Goal: Task Accomplishment & Management: Manage account settings

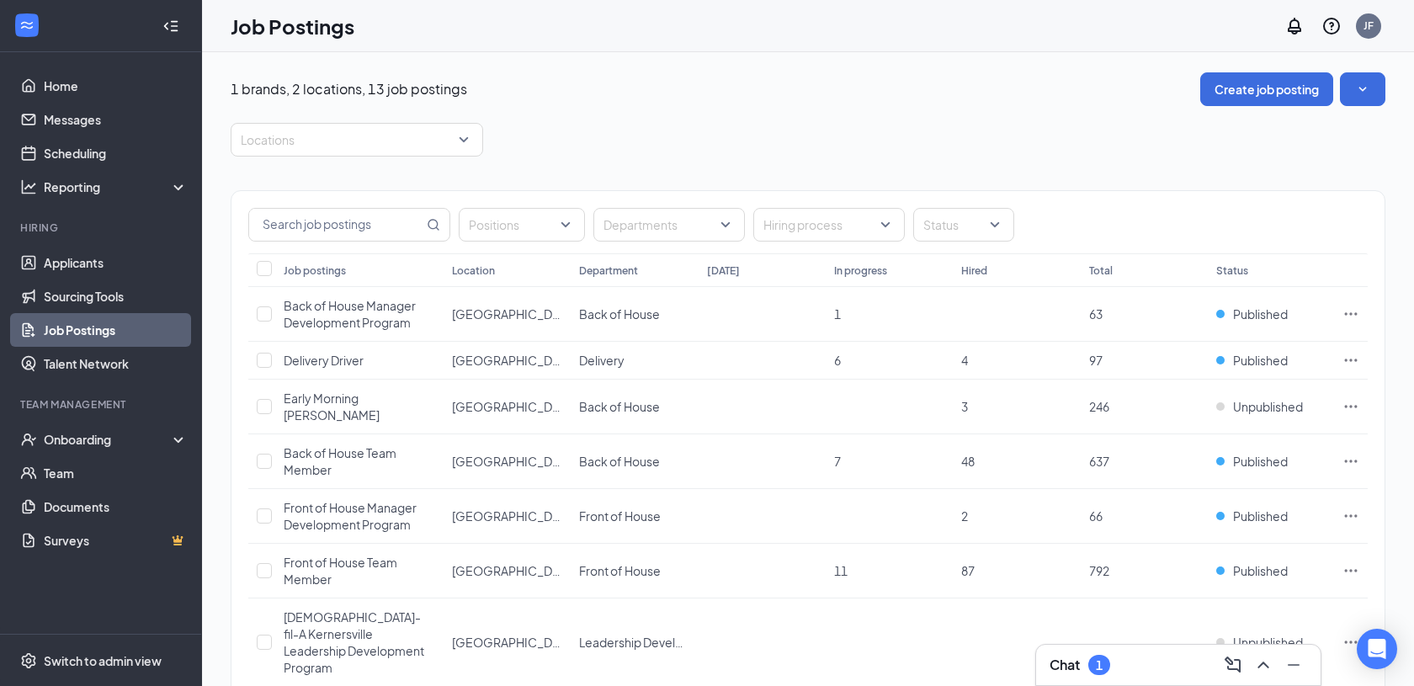
click at [1171, 674] on div "Chat 1" at bounding box center [1179, 664] width 258 height 27
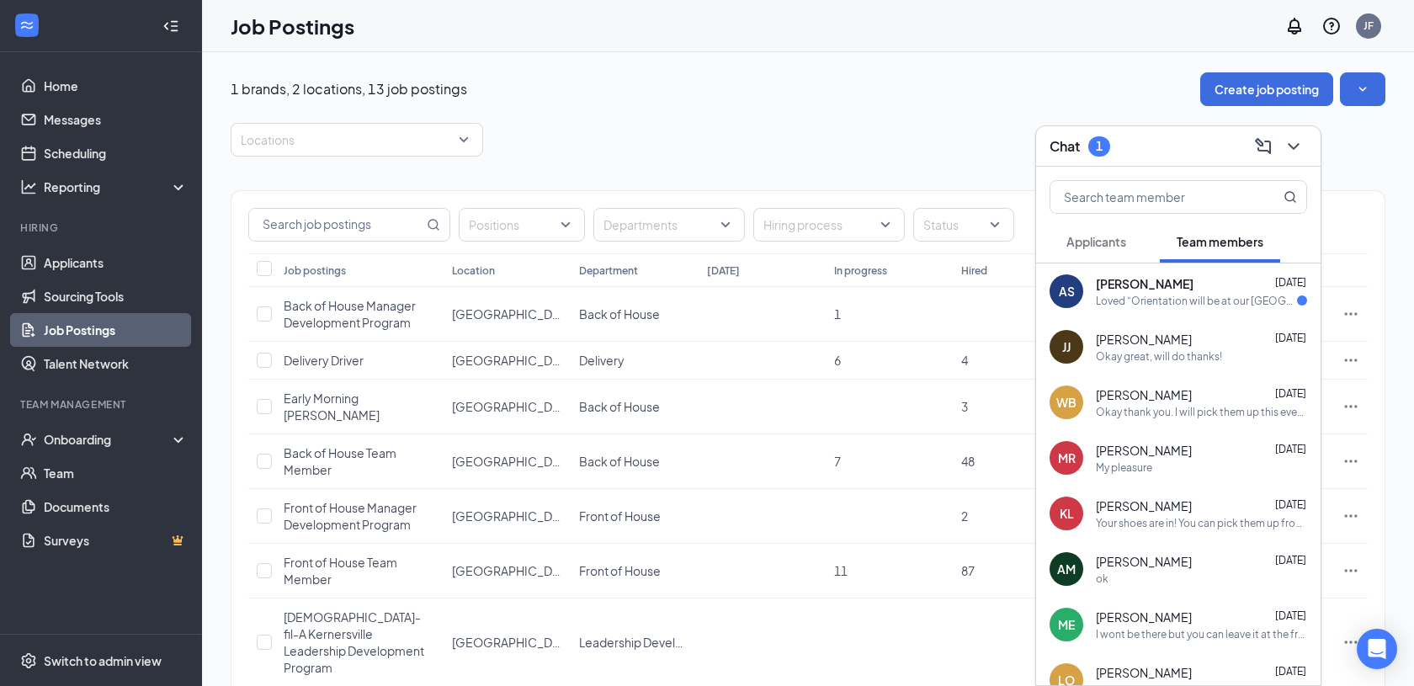
click at [1190, 290] on div "Aliyah Squire Aug 25" at bounding box center [1201, 283] width 211 height 17
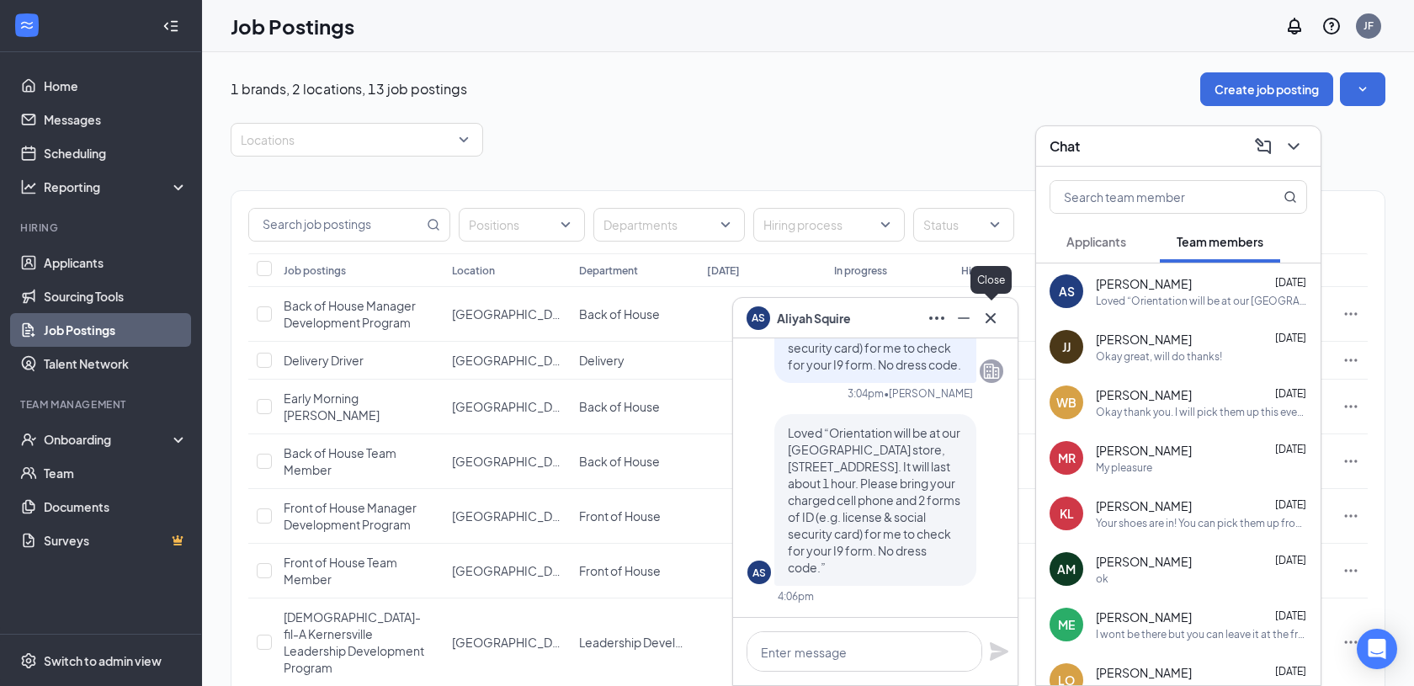
click at [987, 320] on icon "Cross" at bounding box center [991, 317] width 10 height 10
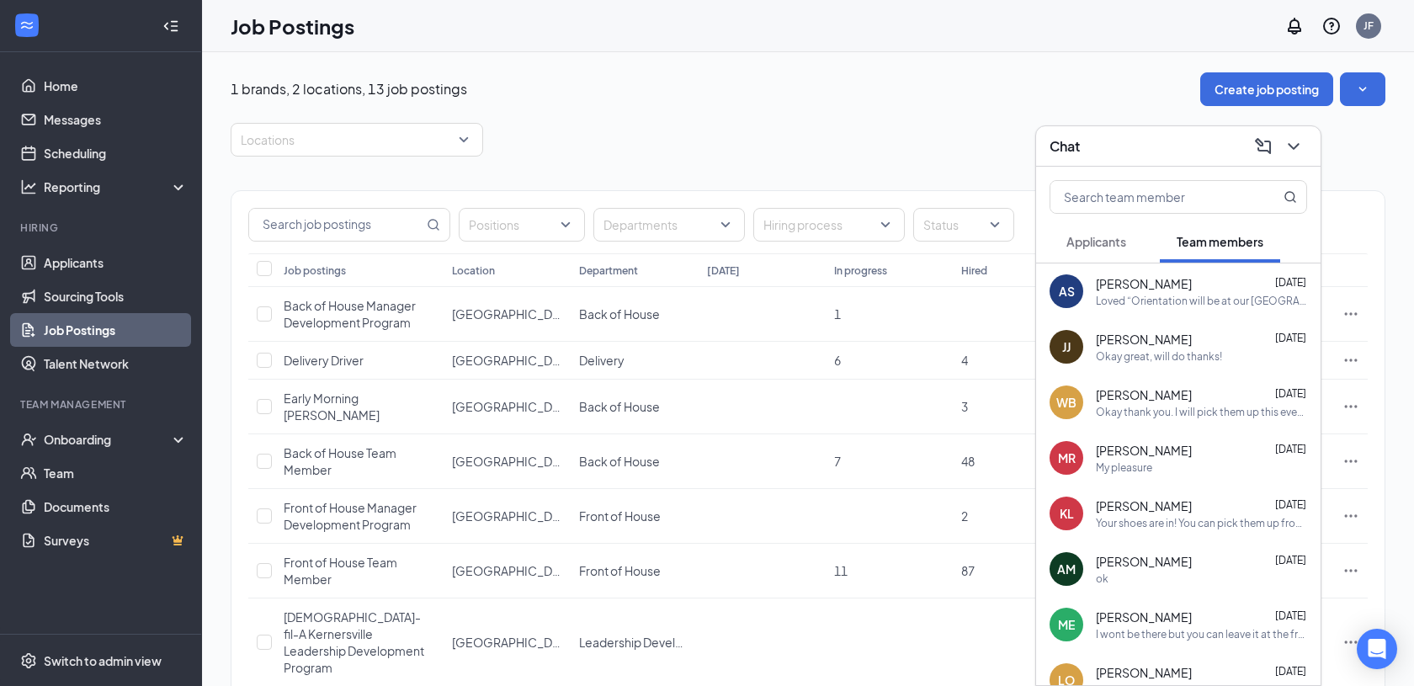
click at [1108, 250] on button "Applicants" at bounding box center [1096, 242] width 93 height 42
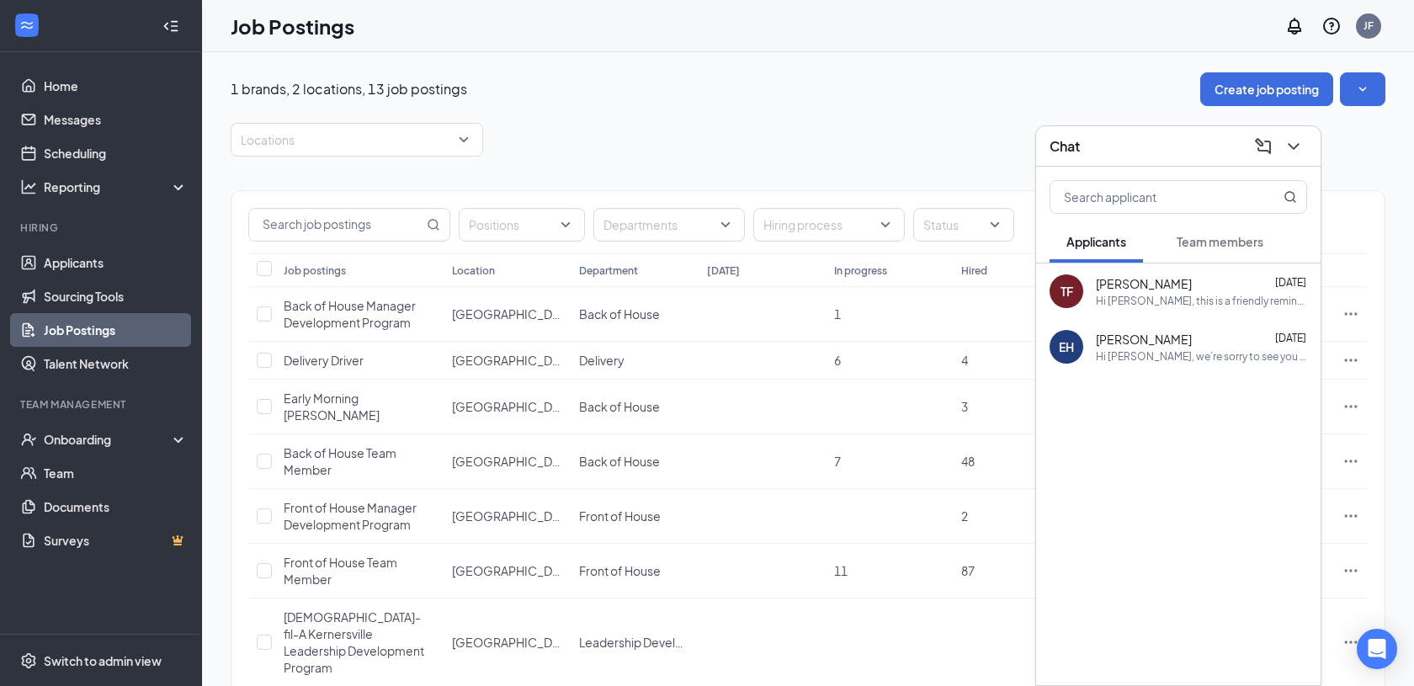
click at [1242, 246] on span "Team members" at bounding box center [1220, 241] width 87 height 15
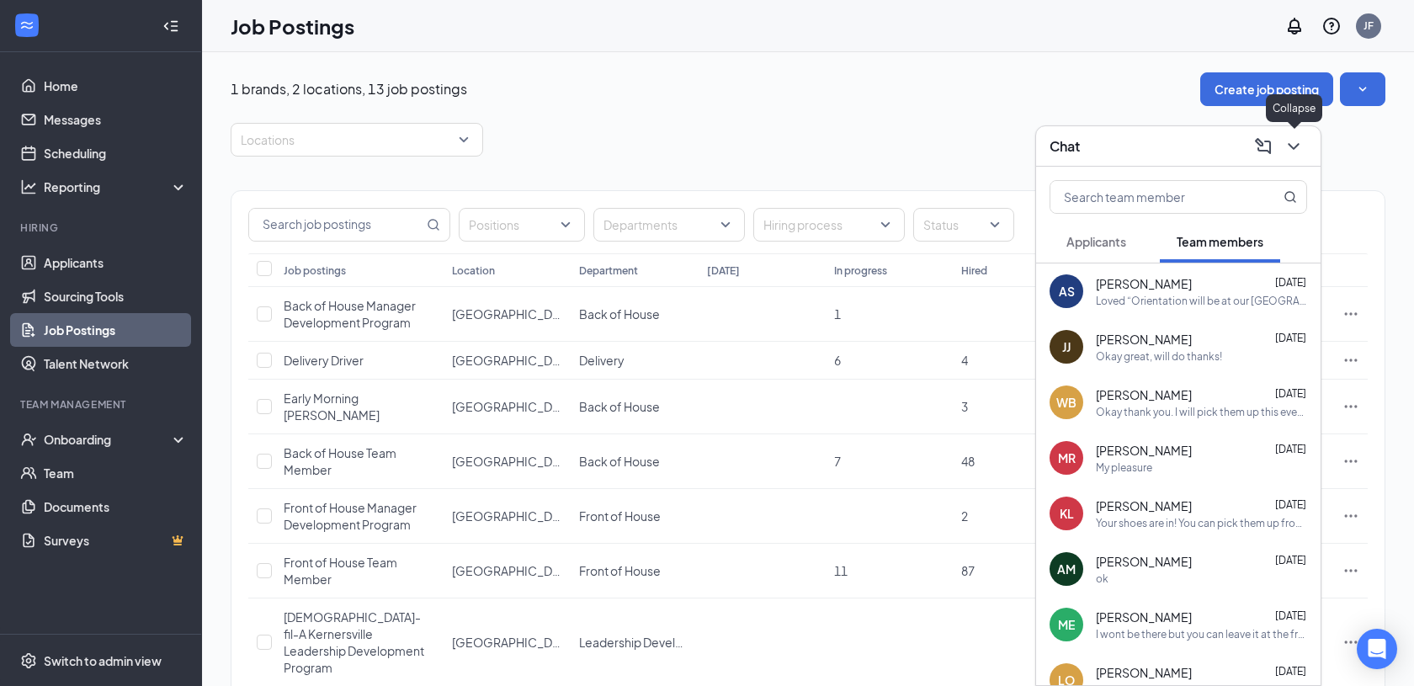
click at [1298, 142] on icon "ChevronDown" at bounding box center [1293, 146] width 20 height 20
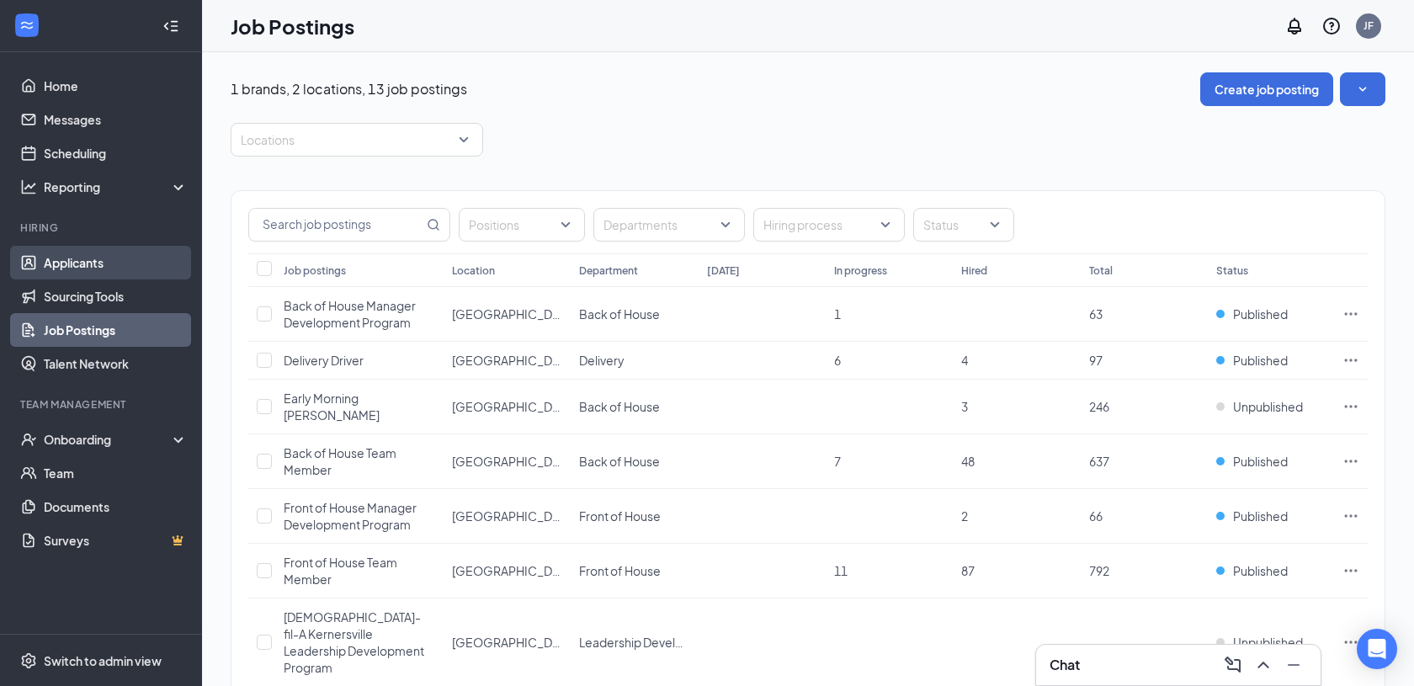
click at [124, 257] on link "Applicants" at bounding box center [116, 263] width 144 height 34
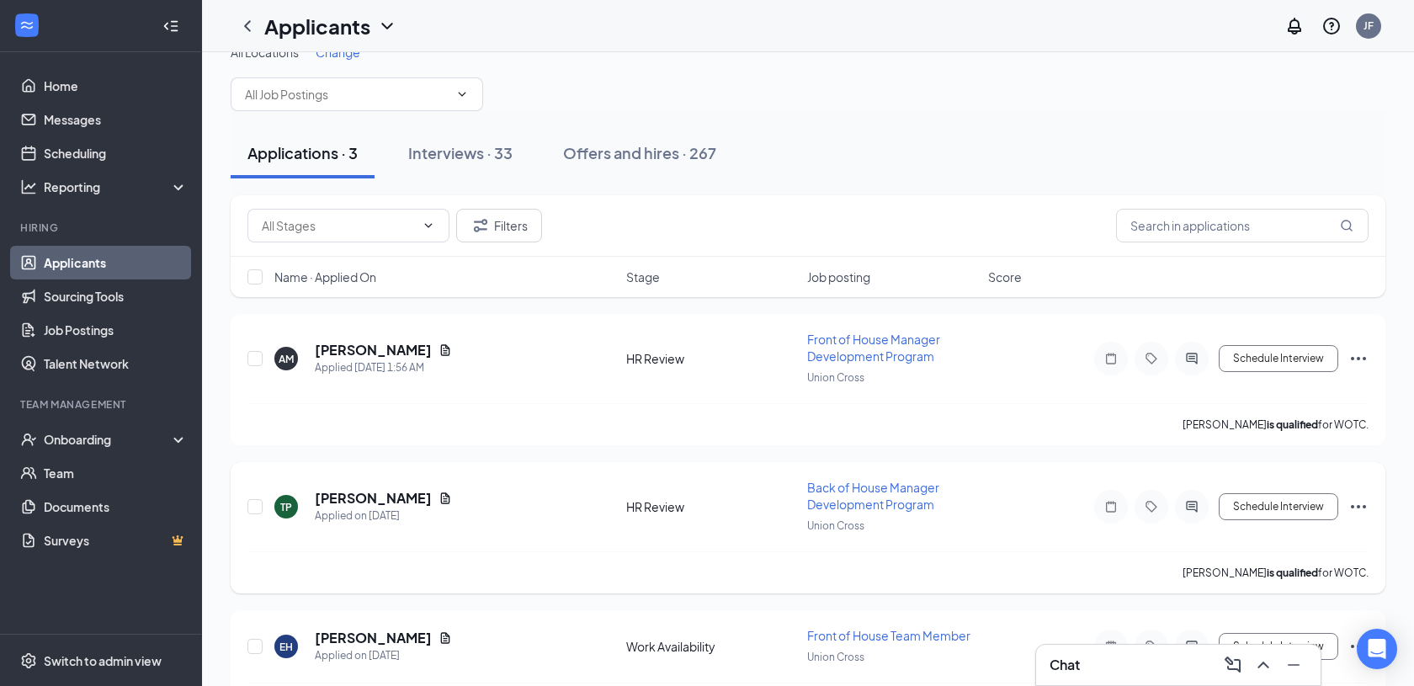
scroll to position [86, 0]
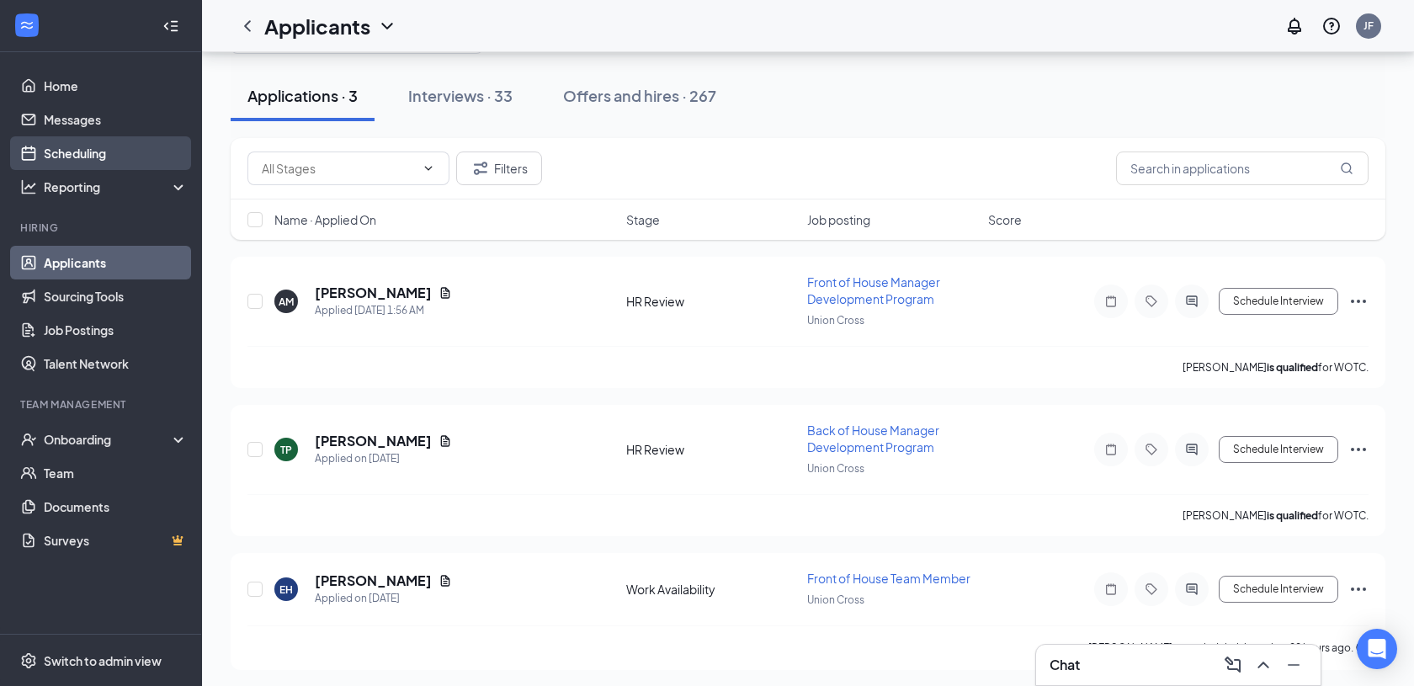
click at [141, 157] on link "Scheduling" at bounding box center [116, 153] width 144 height 34
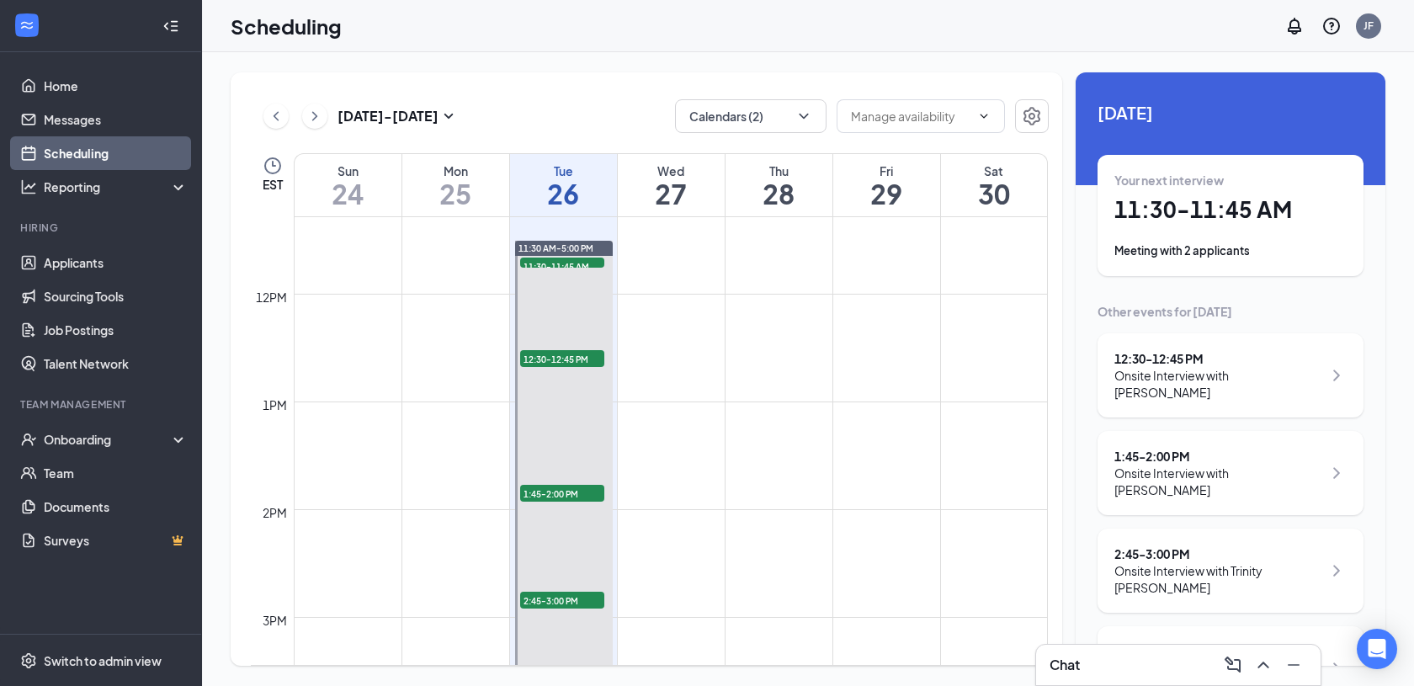
scroll to position [1215, 0]
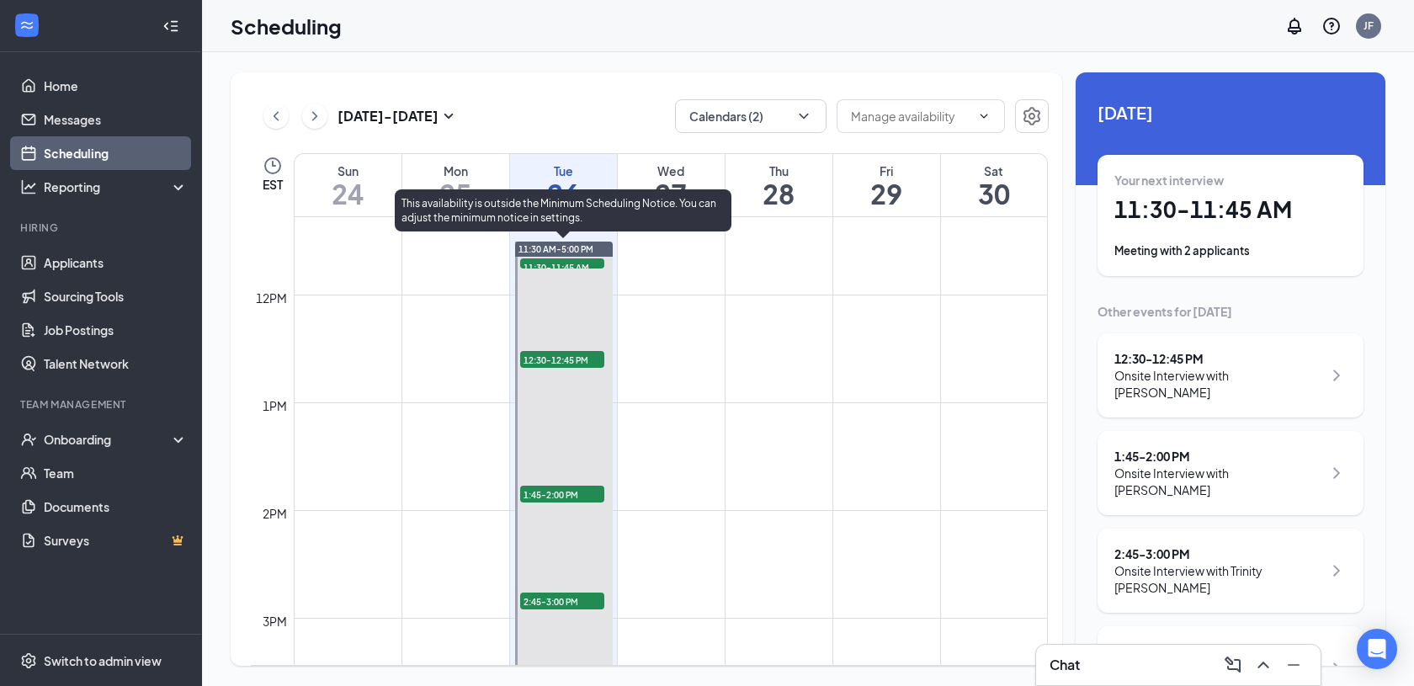
click at [568, 263] on span "11:30-11:45 AM" at bounding box center [562, 266] width 84 height 17
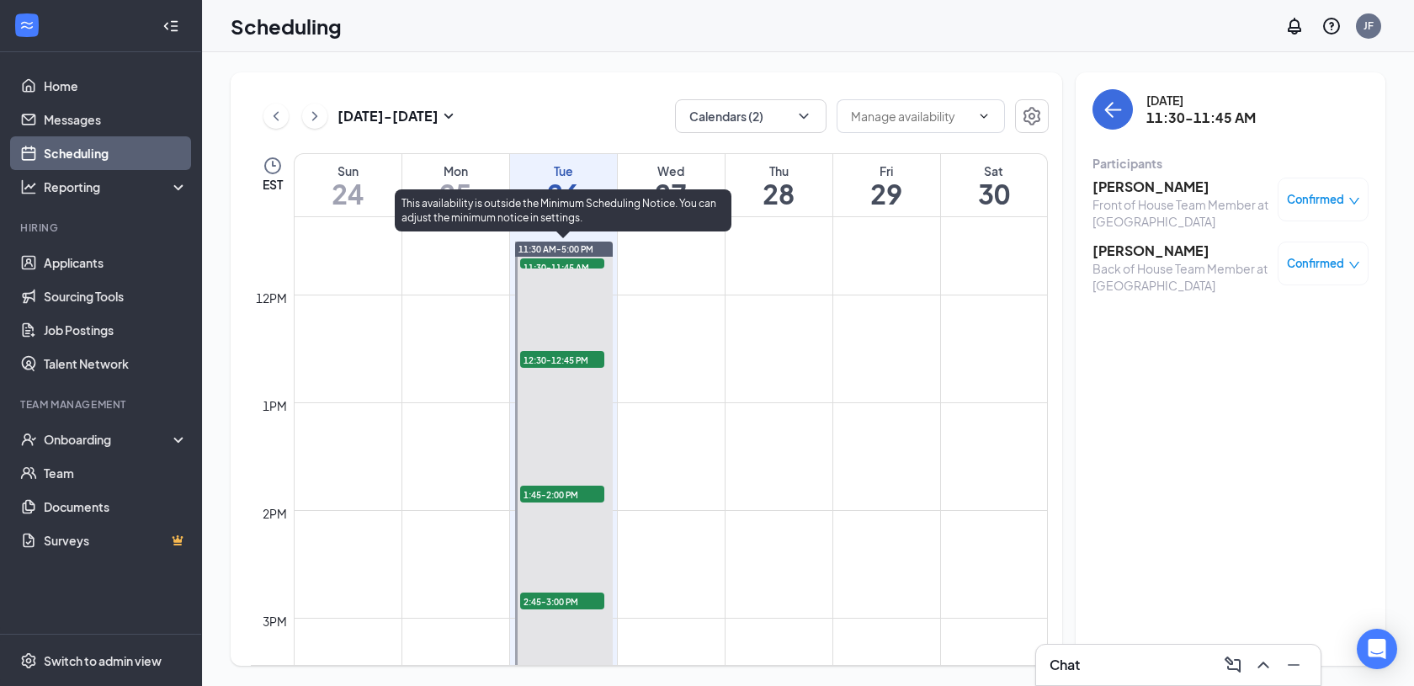
click at [567, 263] on span "11:30-11:45 AM" at bounding box center [562, 266] width 84 height 17
click at [554, 364] on span "12:30-12:45 PM" at bounding box center [562, 359] width 84 height 17
click at [575, 486] on span "1:45-2:00 PM" at bounding box center [562, 494] width 84 height 17
click at [555, 600] on span "2:45-3:00 PM" at bounding box center [562, 601] width 84 height 17
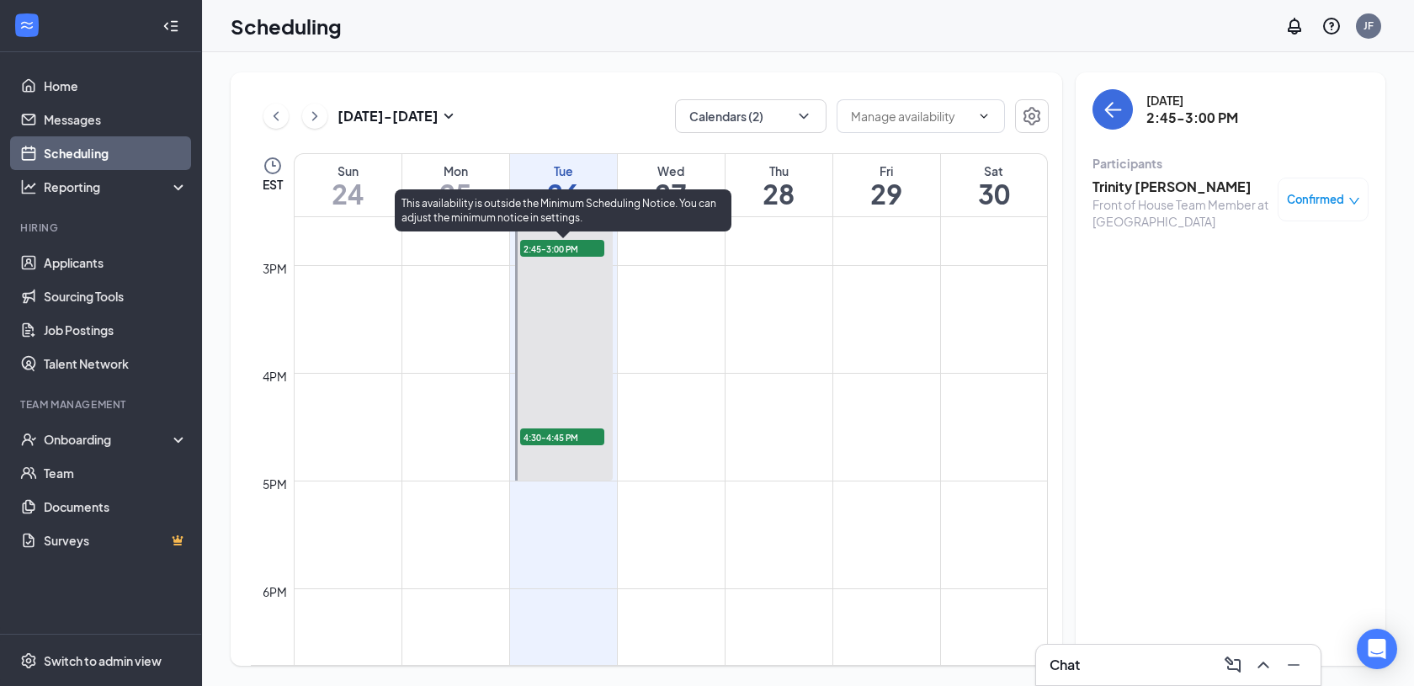
scroll to position [1581, 0]
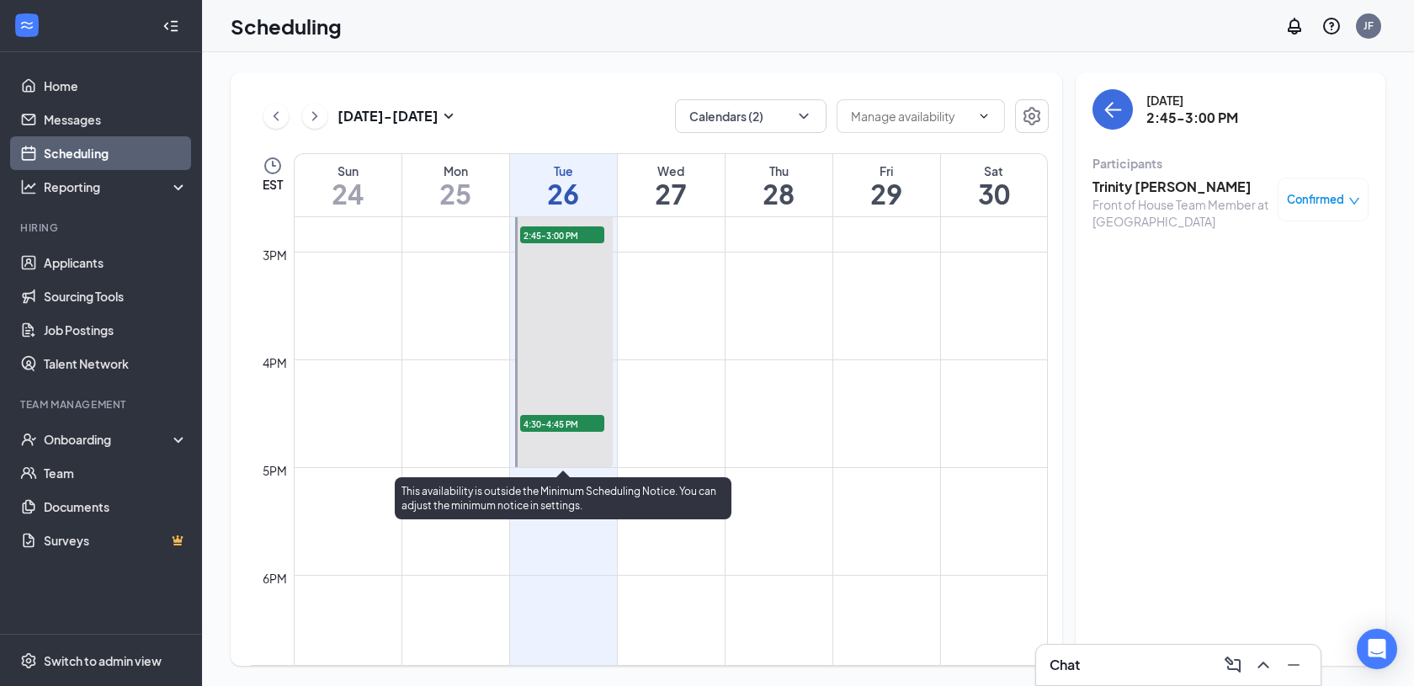
click at [562, 427] on span "4:30-4:45 PM" at bounding box center [562, 423] width 84 height 17
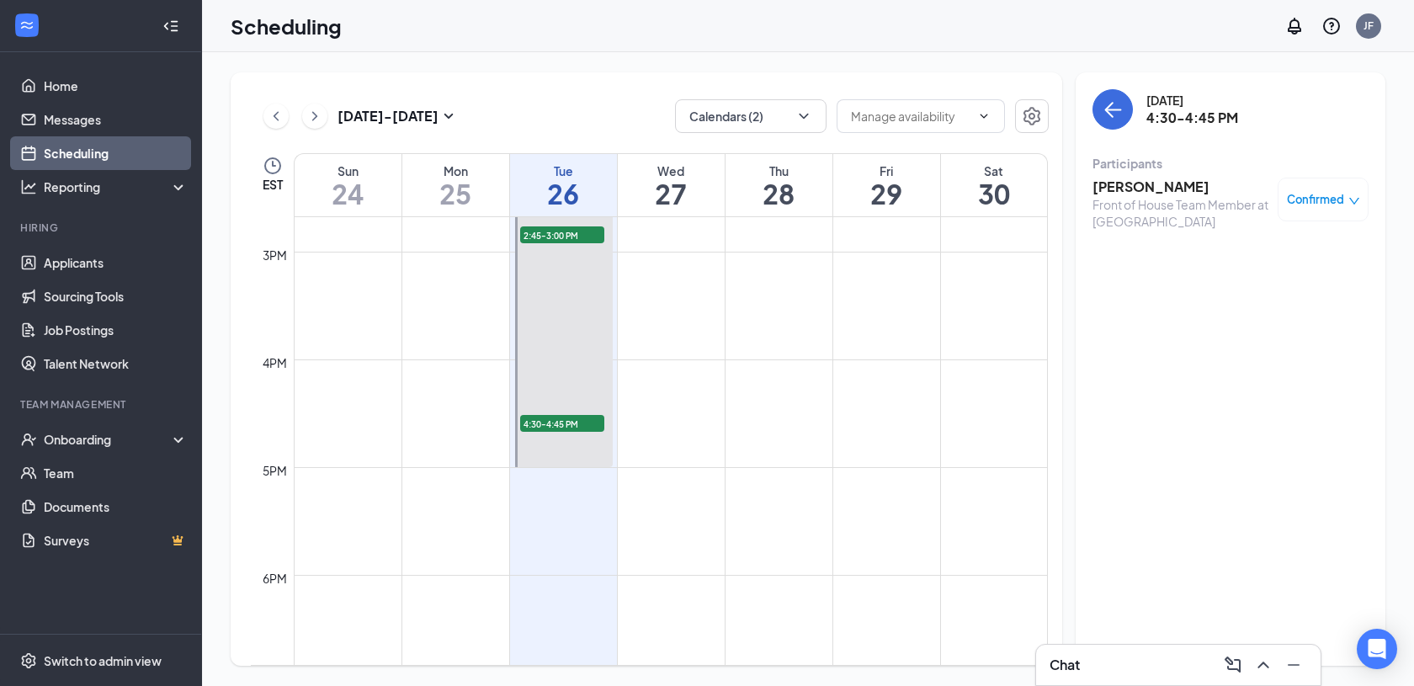
scroll to position [1504, 0]
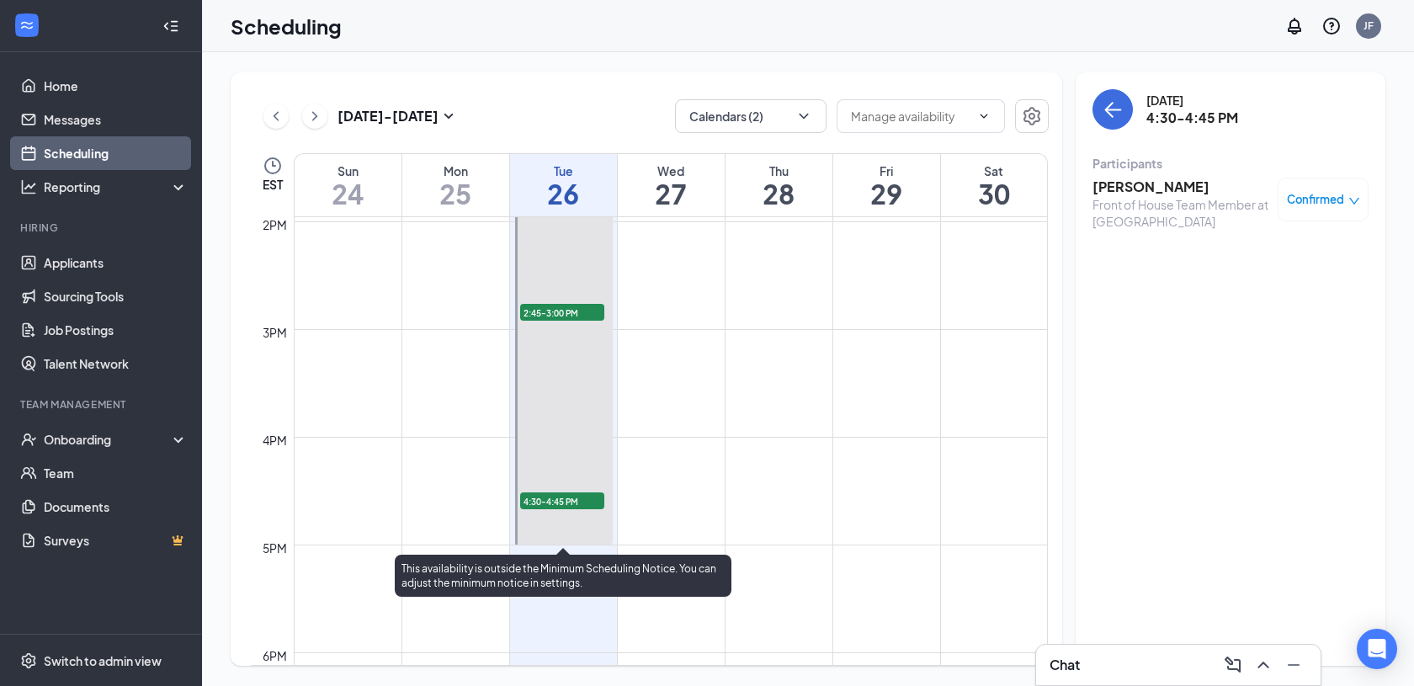
click at [574, 312] on span "2:45-3:00 PM" at bounding box center [562, 312] width 84 height 17
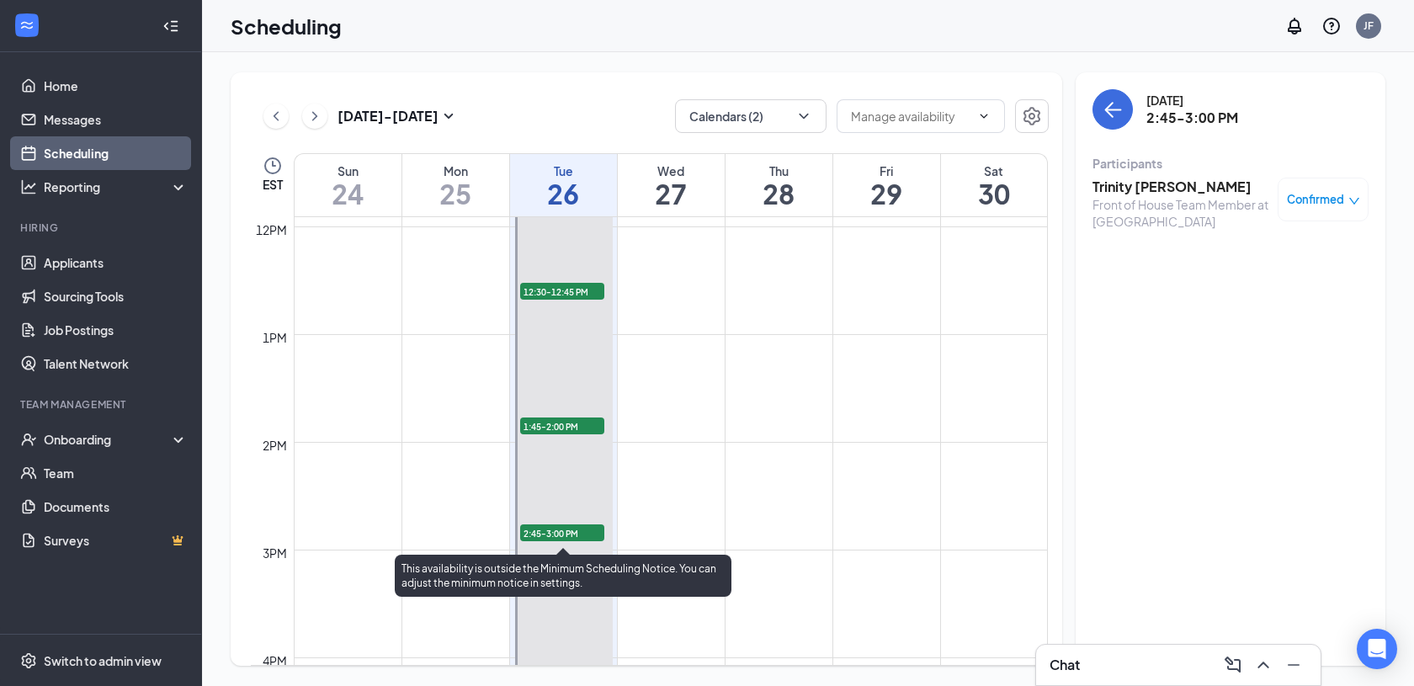
scroll to position [1278, 0]
click at [564, 429] on span "1:45-2:00 PM" at bounding box center [562, 431] width 84 height 17
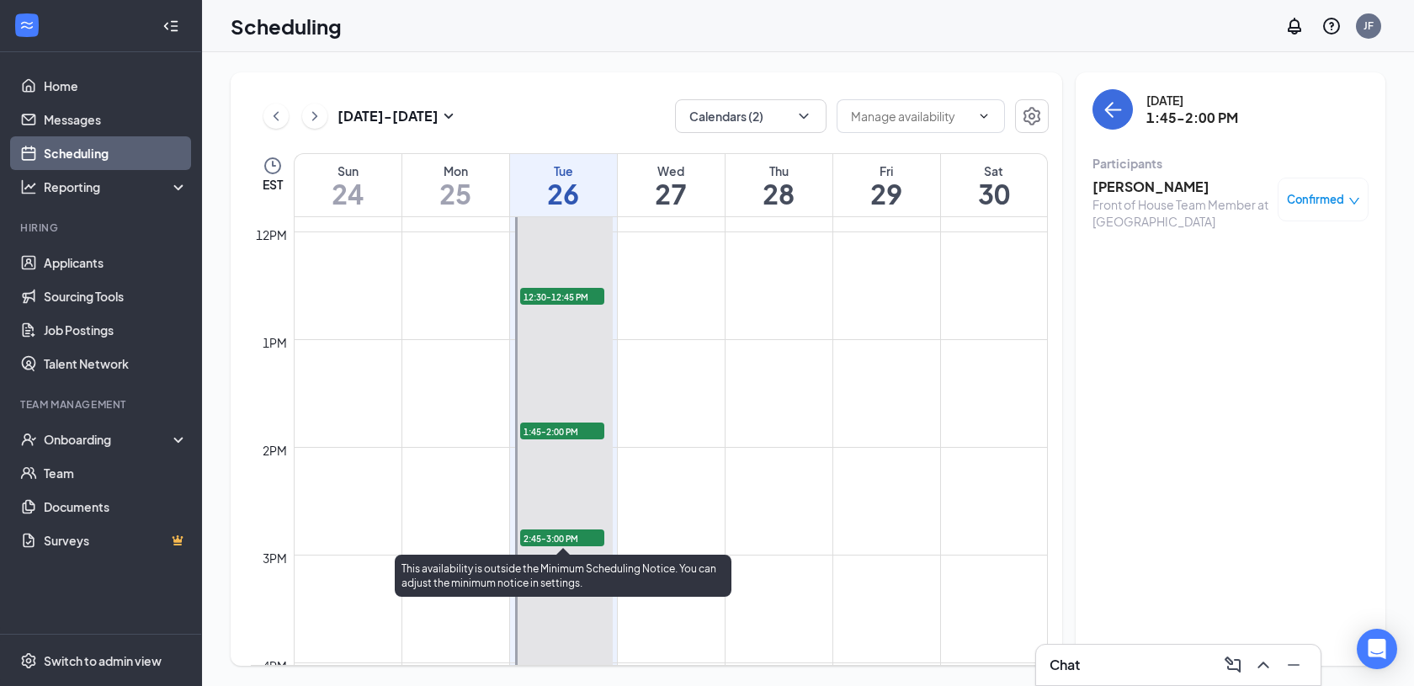
click at [571, 286] on div "12:30-12:45 PM 1" at bounding box center [562, 296] width 88 height 20
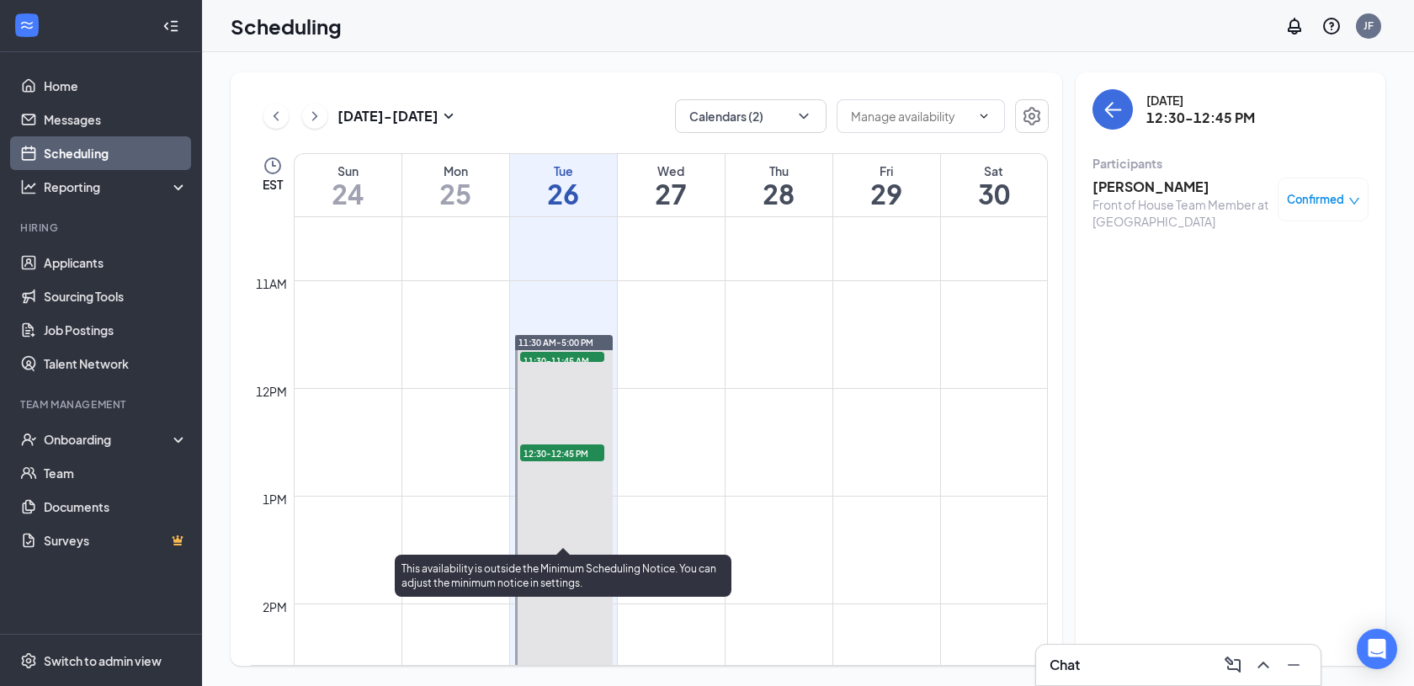
scroll to position [1082, 0]
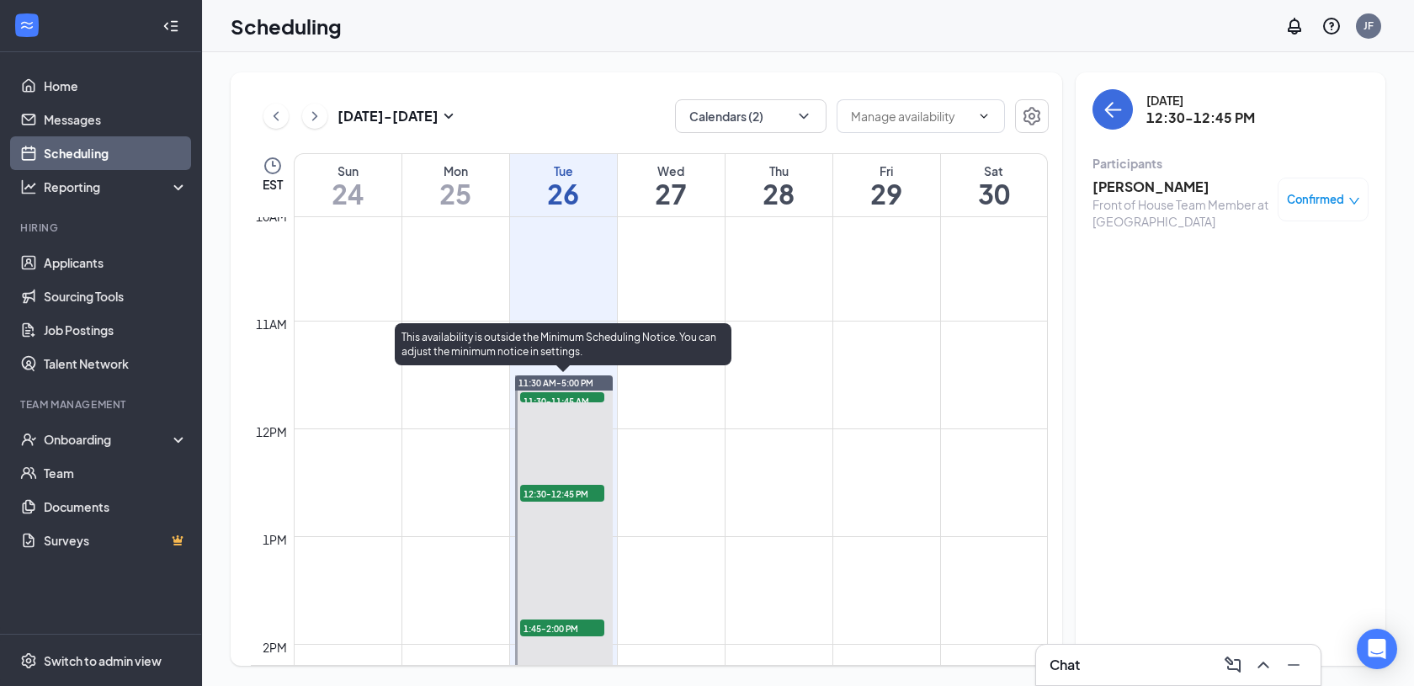
click at [570, 396] on span "11:30-11:45 AM" at bounding box center [562, 400] width 84 height 17
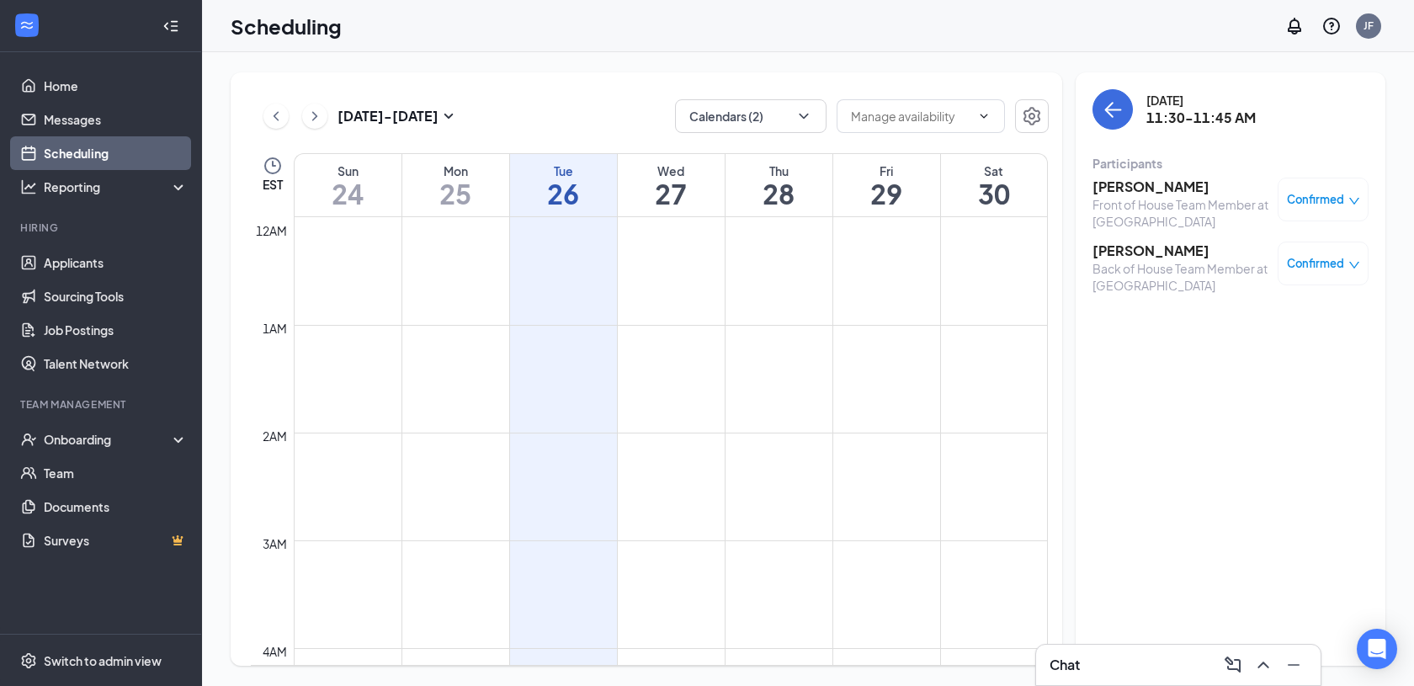
click at [795, 0] on div "Scheduling JF" at bounding box center [808, 26] width 1212 height 52
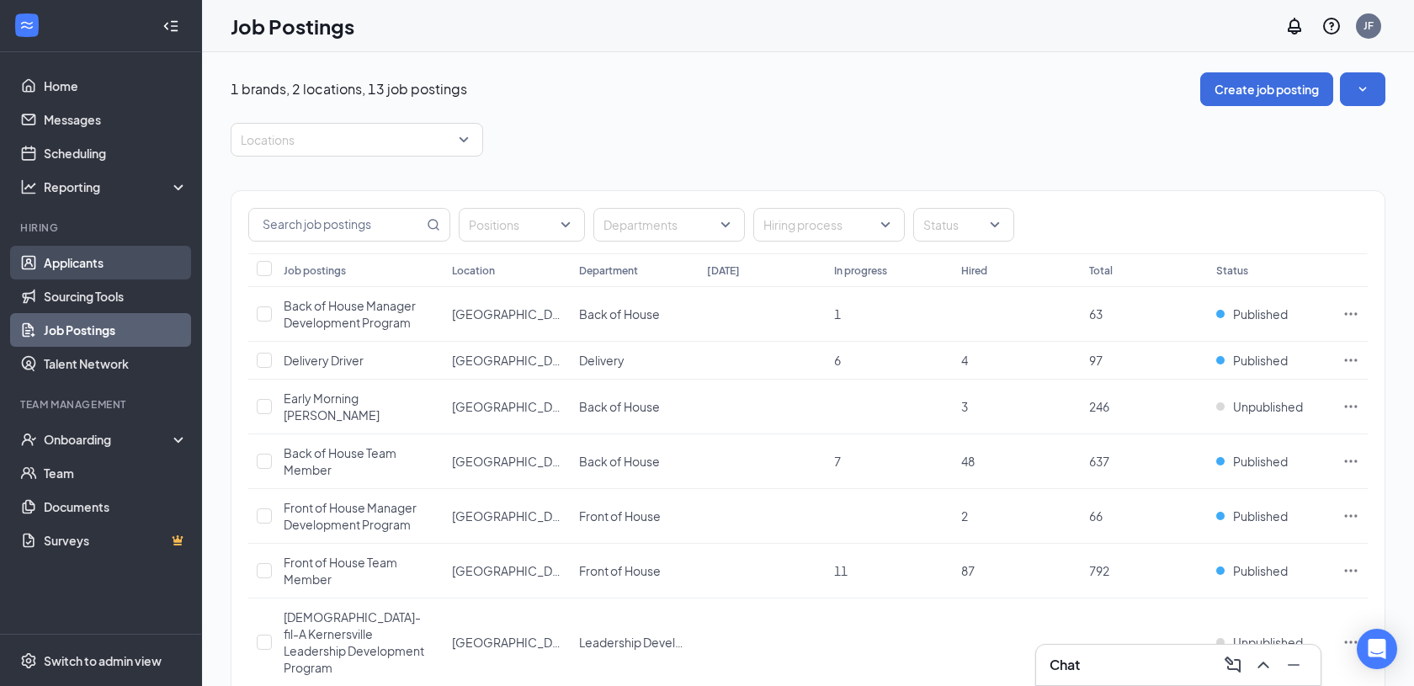
click at [109, 247] on link "Applicants" at bounding box center [116, 263] width 144 height 34
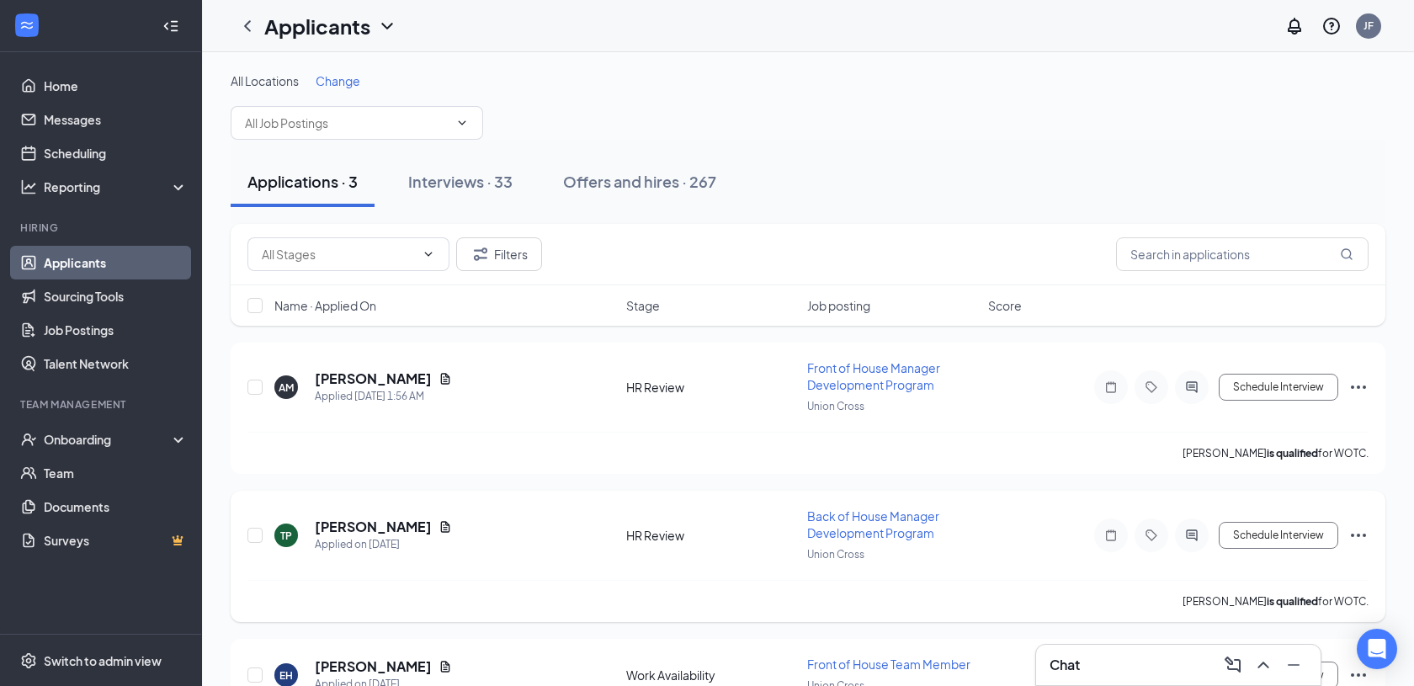
scroll to position [86, 0]
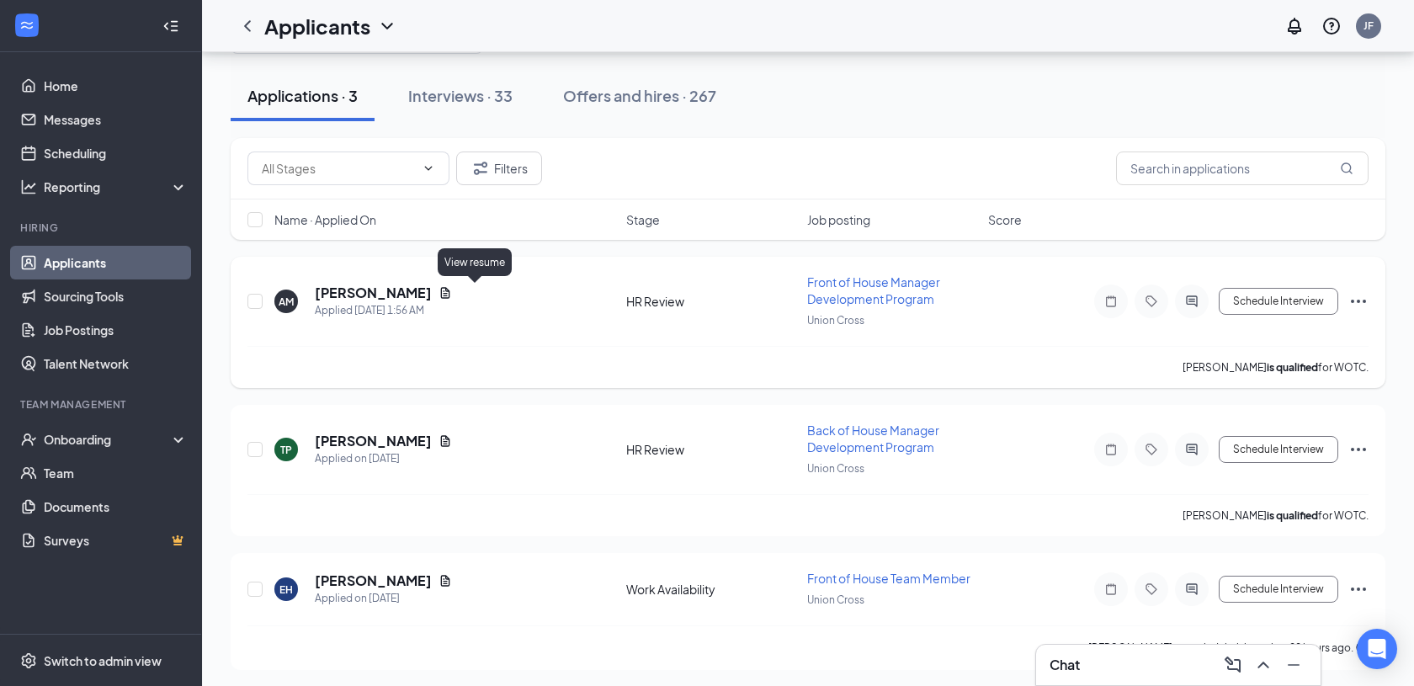
click at [452, 291] on icon "Document" at bounding box center [444, 292] width 13 height 13
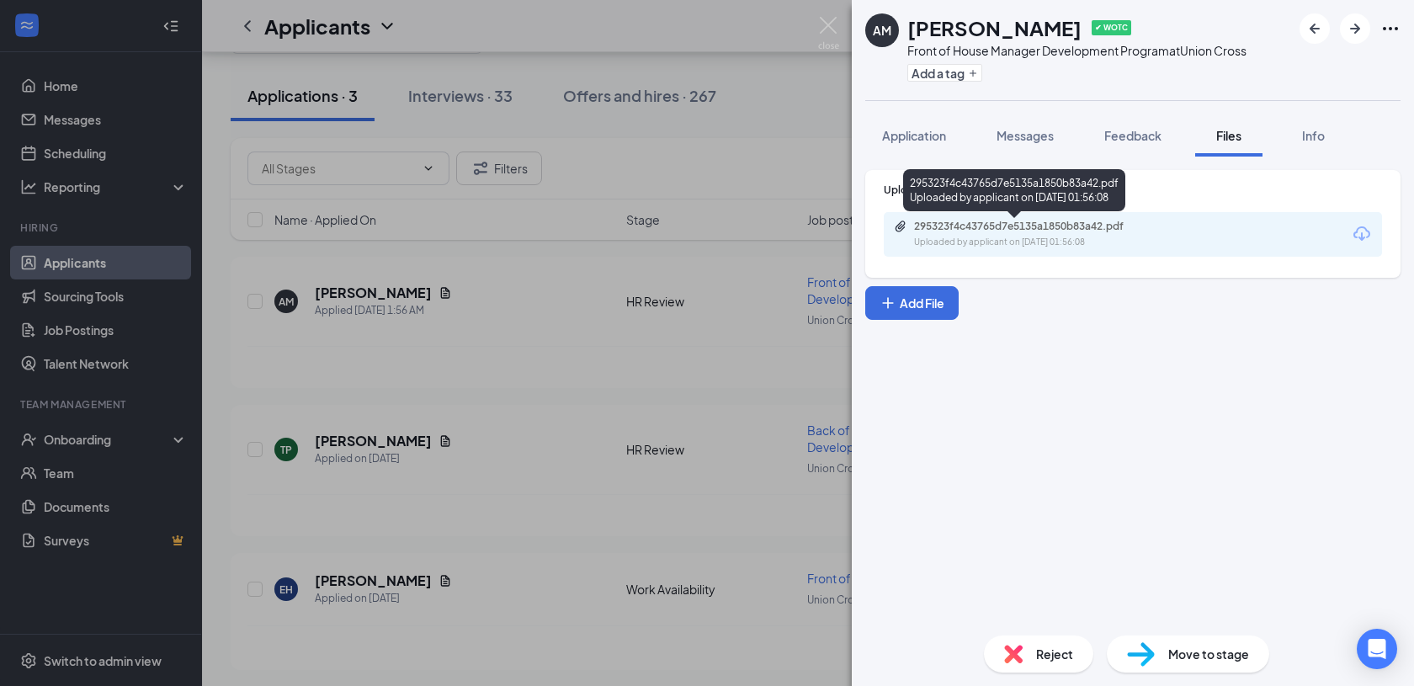
click at [1019, 236] on div "Uploaded by applicant on [DATE] 01:56:08" at bounding box center [1040, 242] width 252 height 13
click at [826, 29] on img at bounding box center [828, 33] width 21 height 33
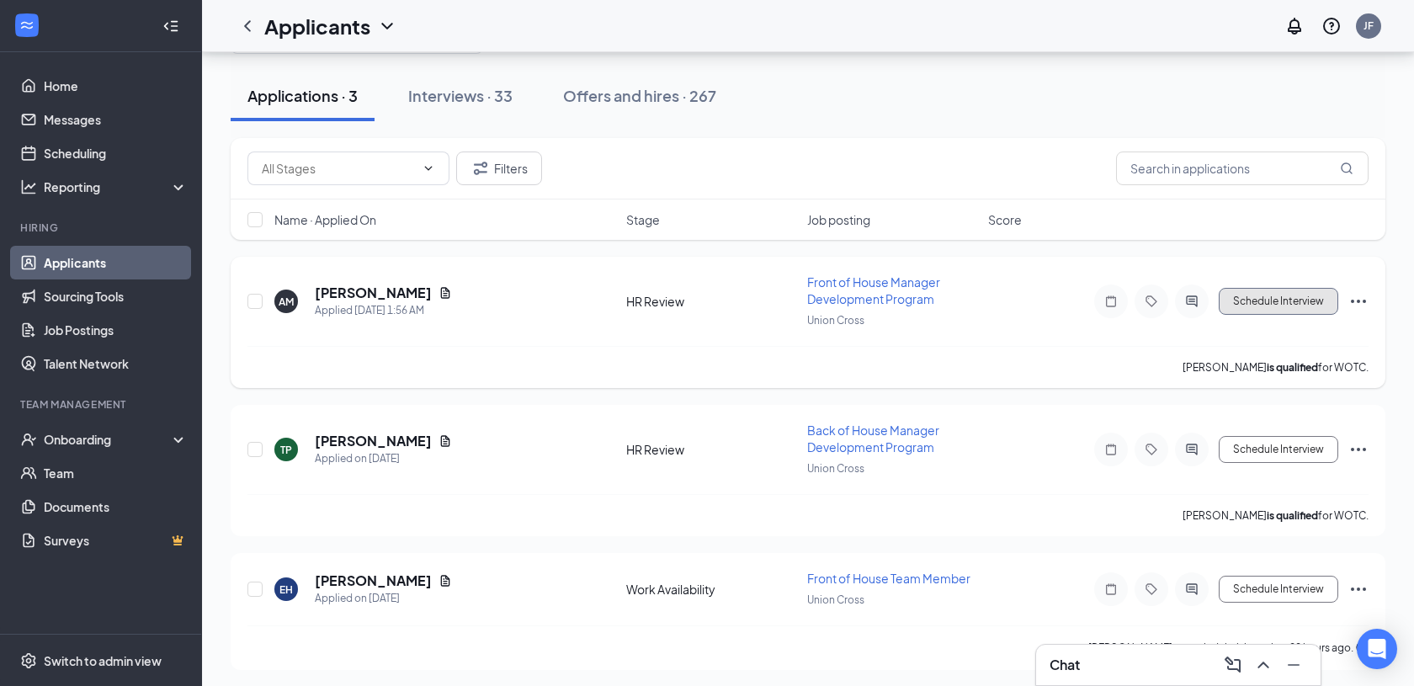
click at [1301, 294] on button "Schedule Interview" at bounding box center [1279, 301] width 120 height 27
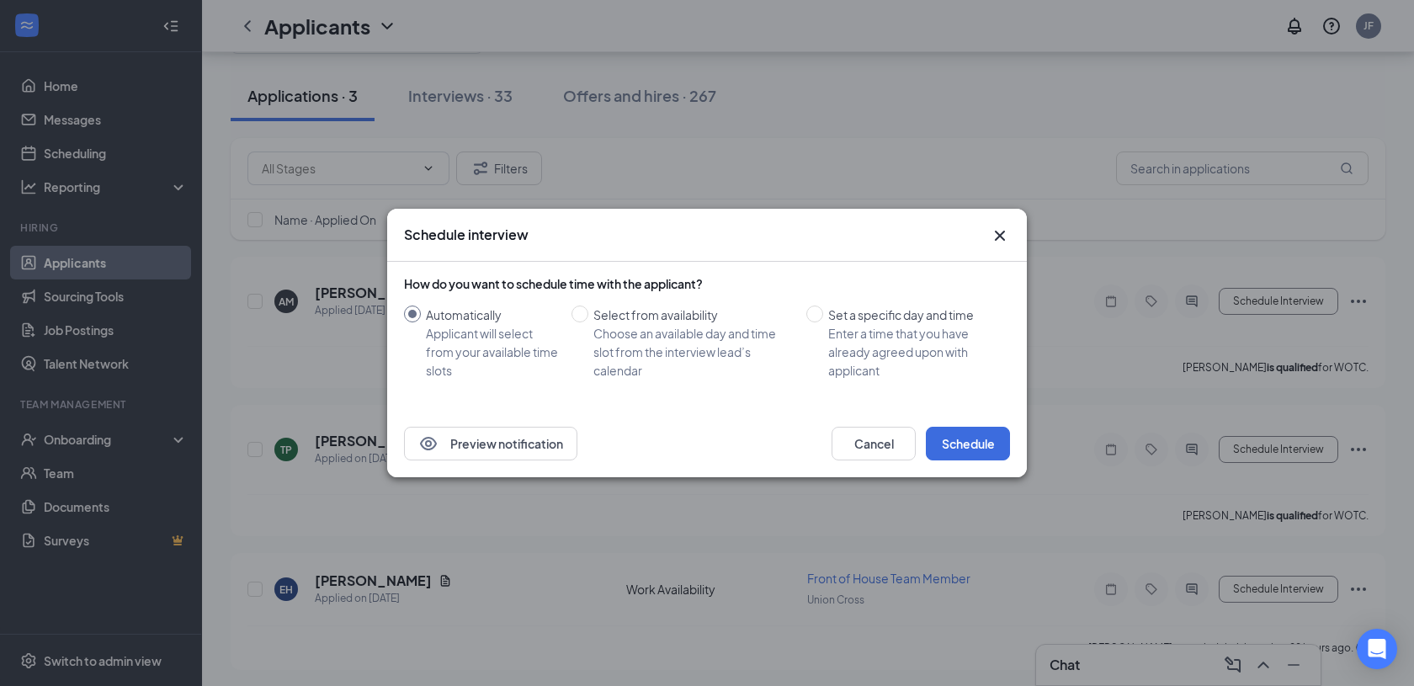
click at [997, 242] on icon "Cross" at bounding box center [1000, 236] width 20 height 20
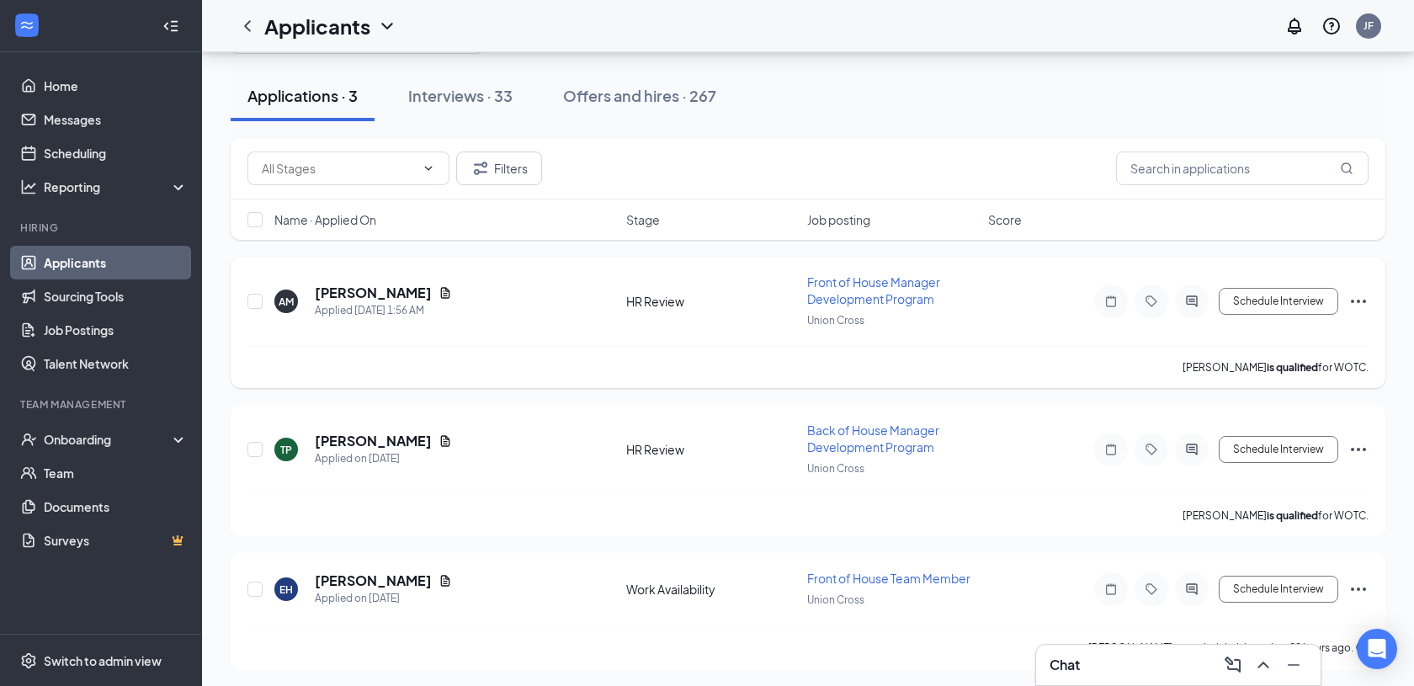
click at [1364, 300] on icon "Ellipses" at bounding box center [1358, 301] width 15 height 3
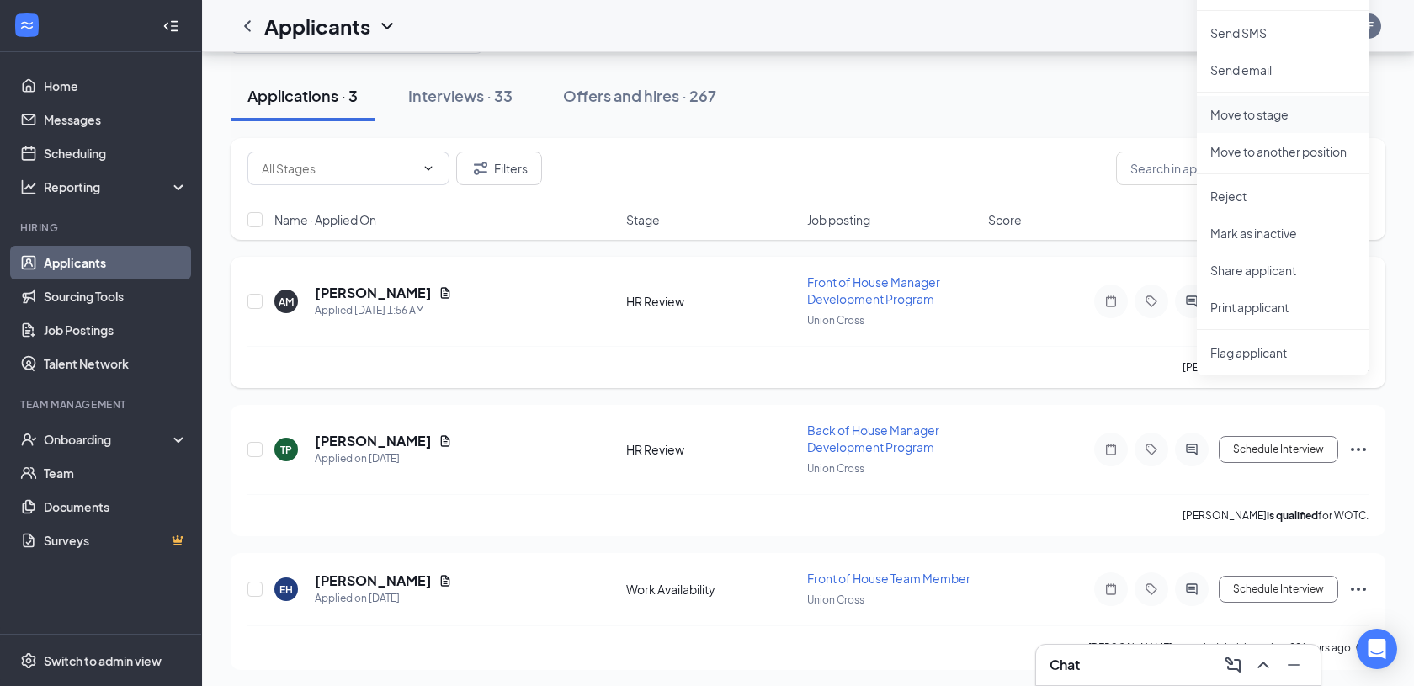
click at [1288, 108] on p "Move to stage" at bounding box center [1282, 114] width 145 height 17
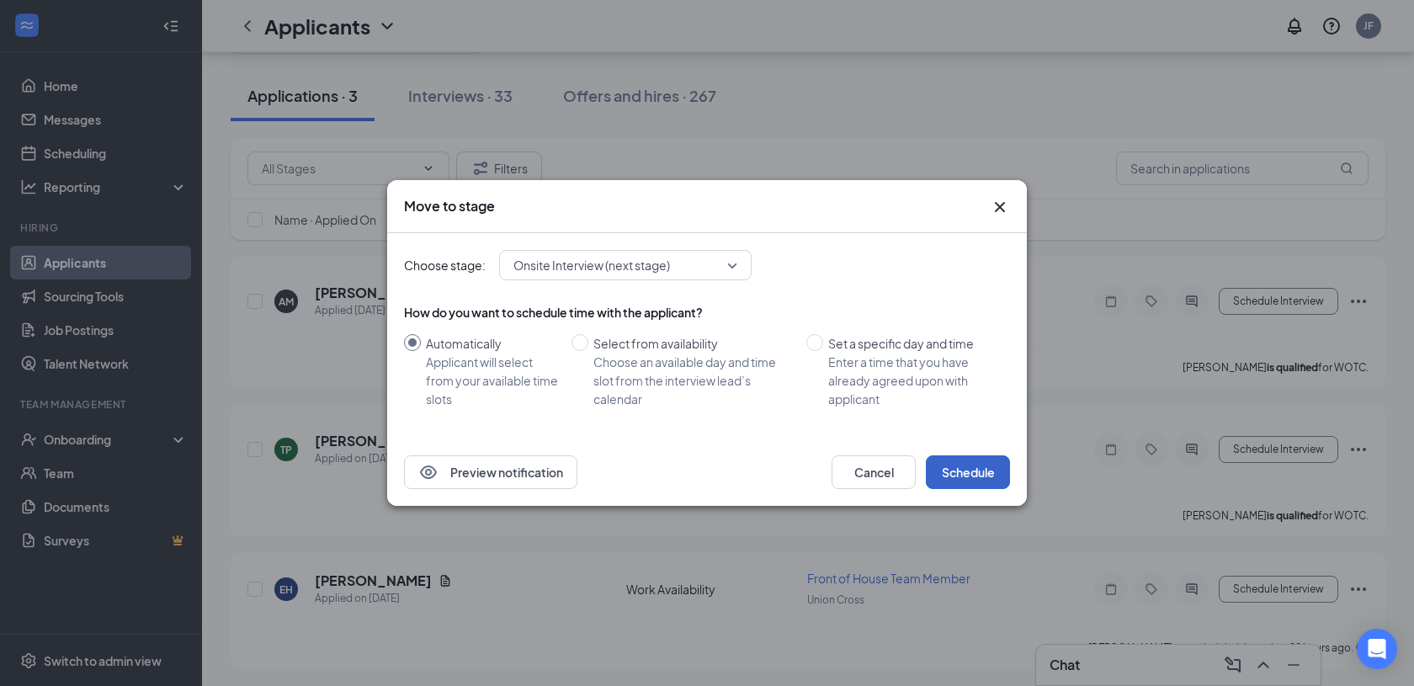
click at [952, 466] on button "Schedule" at bounding box center [968, 472] width 84 height 34
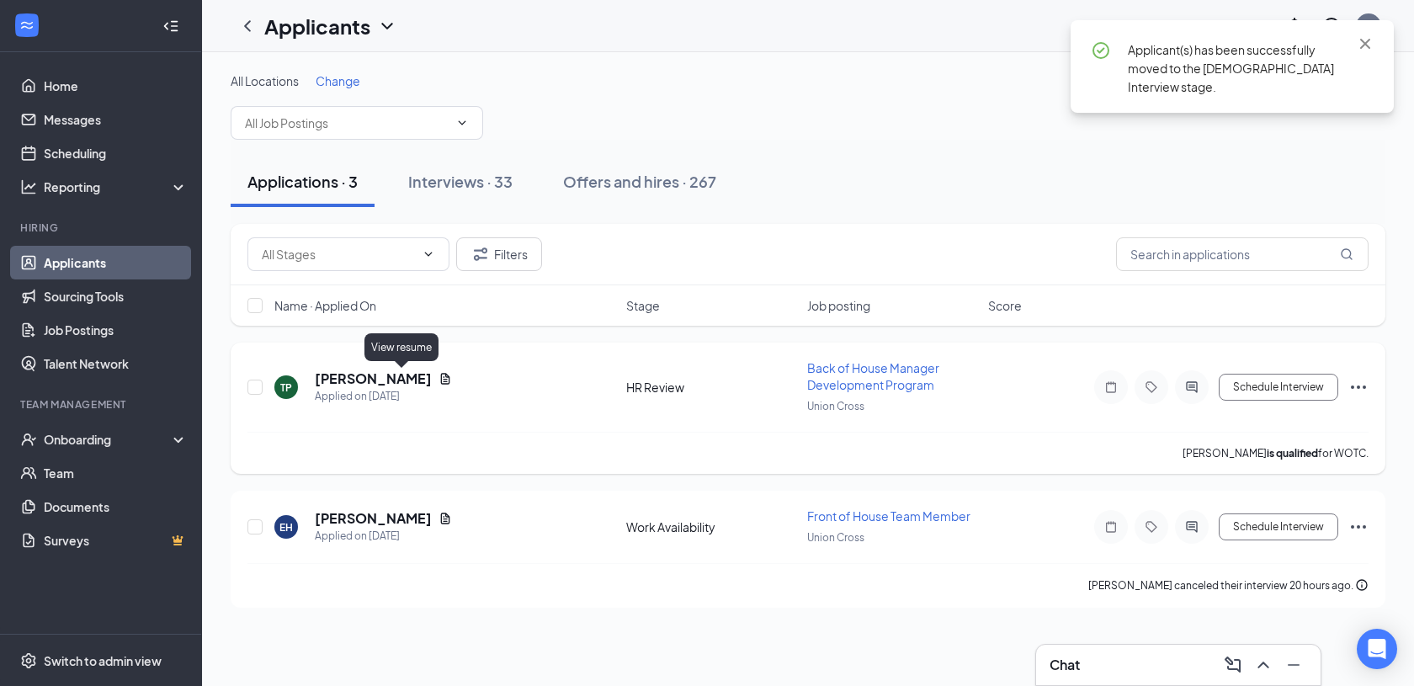
click at [441, 376] on icon "Document" at bounding box center [445, 378] width 9 height 11
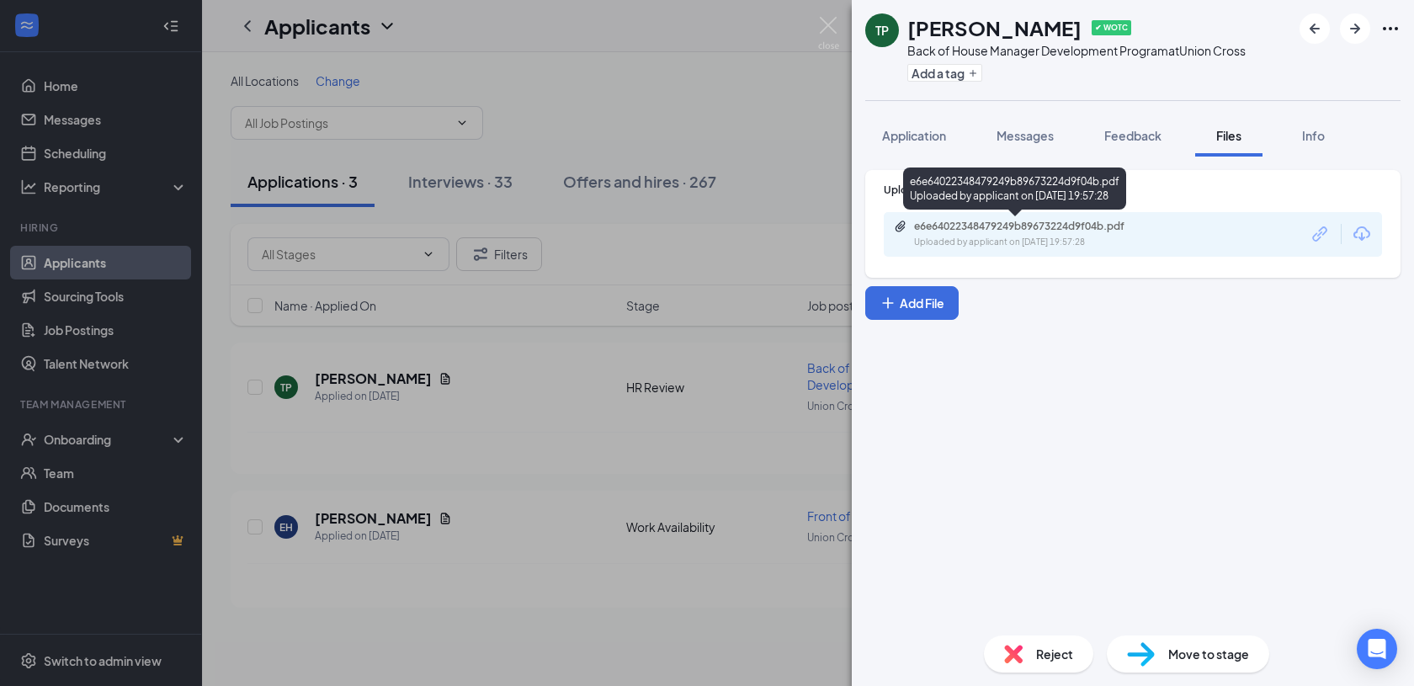
click at [973, 226] on div "e6e64022348479249b89673224d9f04b.pdf" at bounding box center [1032, 226] width 236 height 13
click at [826, 21] on img at bounding box center [828, 33] width 21 height 33
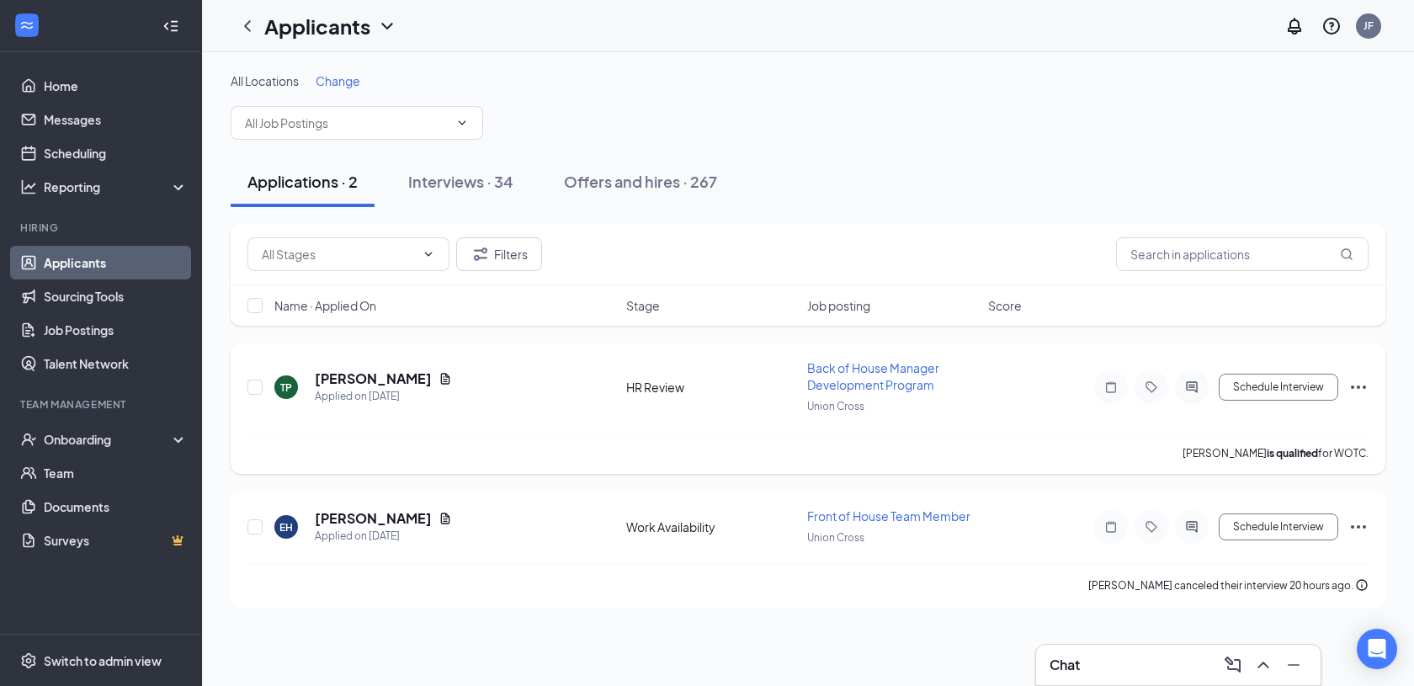
click at [1351, 384] on icon "Ellipses" at bounding box center [1358, 387] width 20 height 20
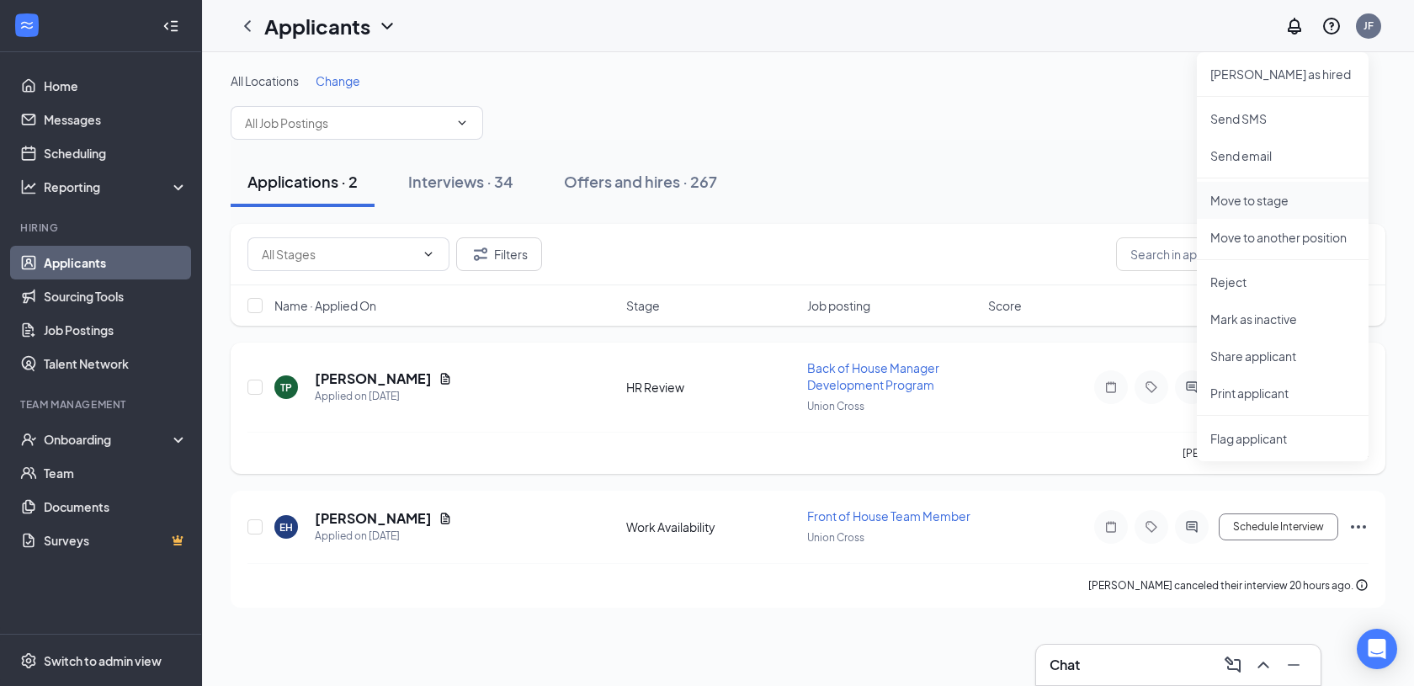
click at [1303, 194] on p "Move to stage" at bounding box center [1282, 200] width 145 height 17
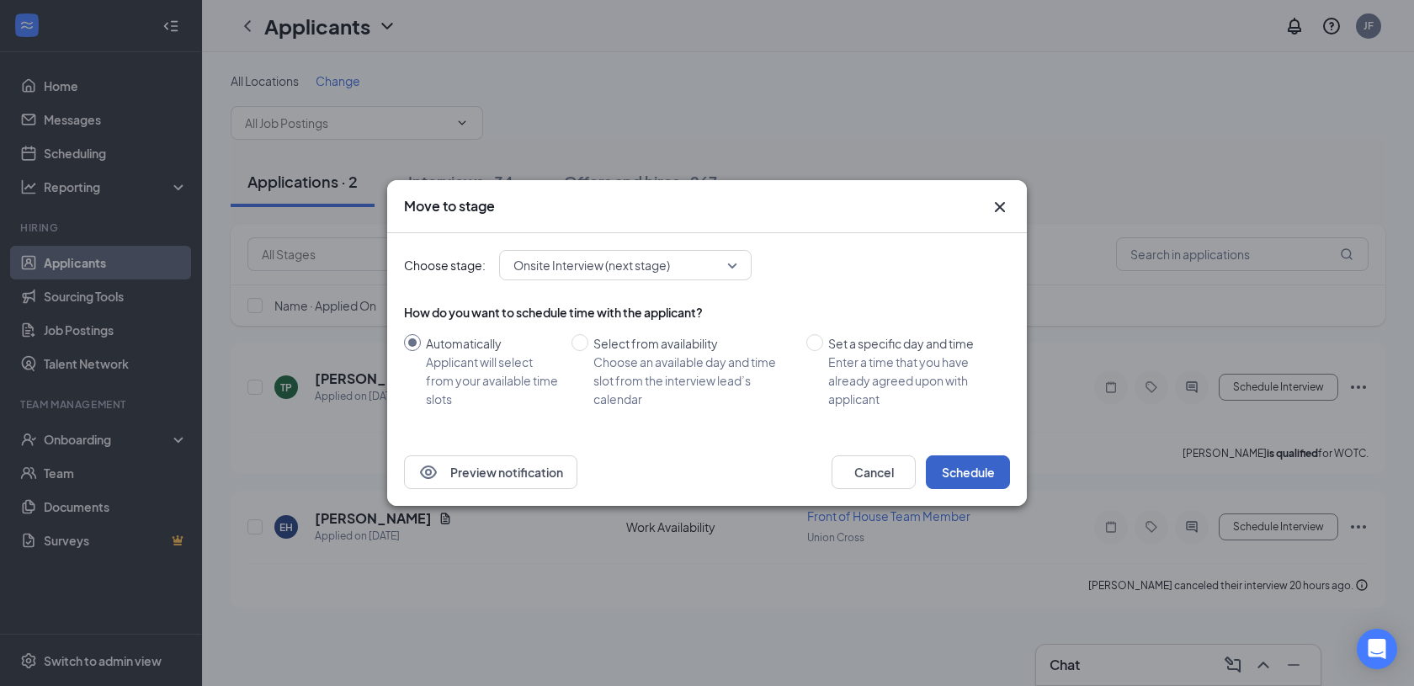
click at [977, 469] on button "Schedule" at bounding box center [968, 472] width 84 height 34
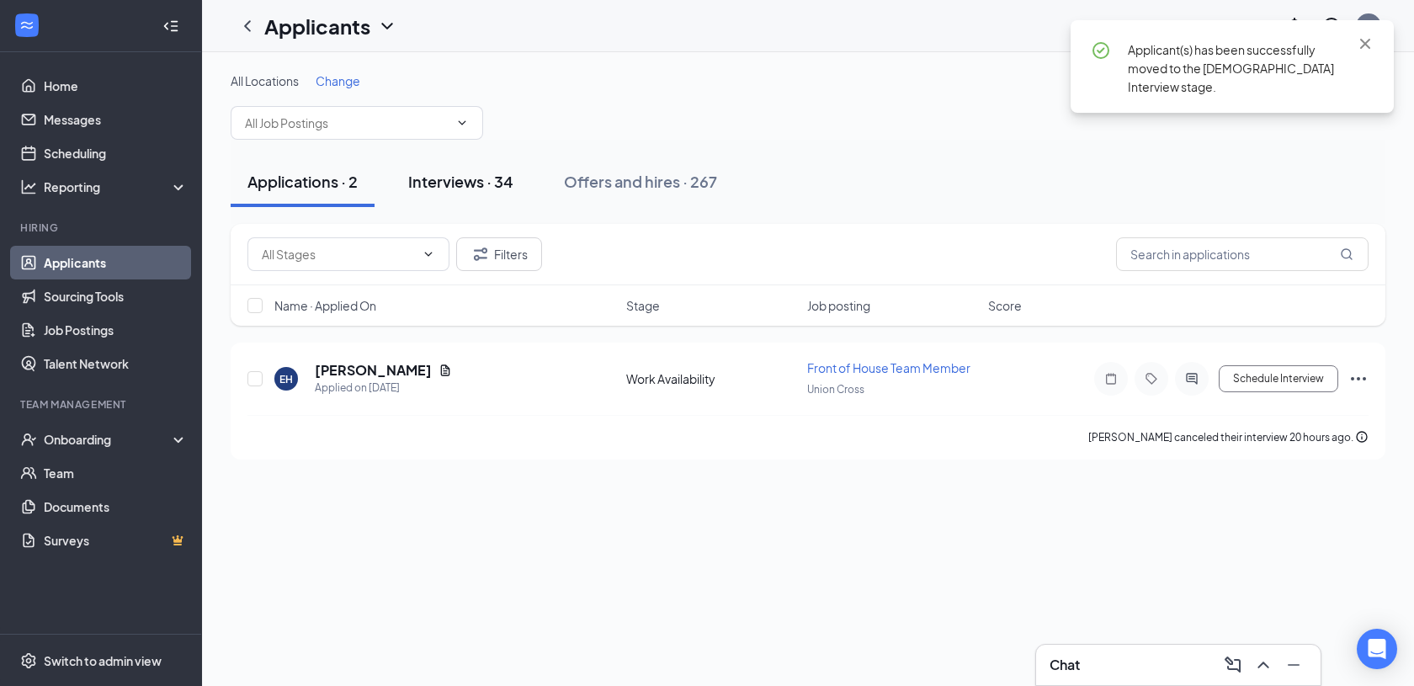
click at [479, 188] on div "Interviews · 34" at bounding box center [460, 181] width 105 height 21
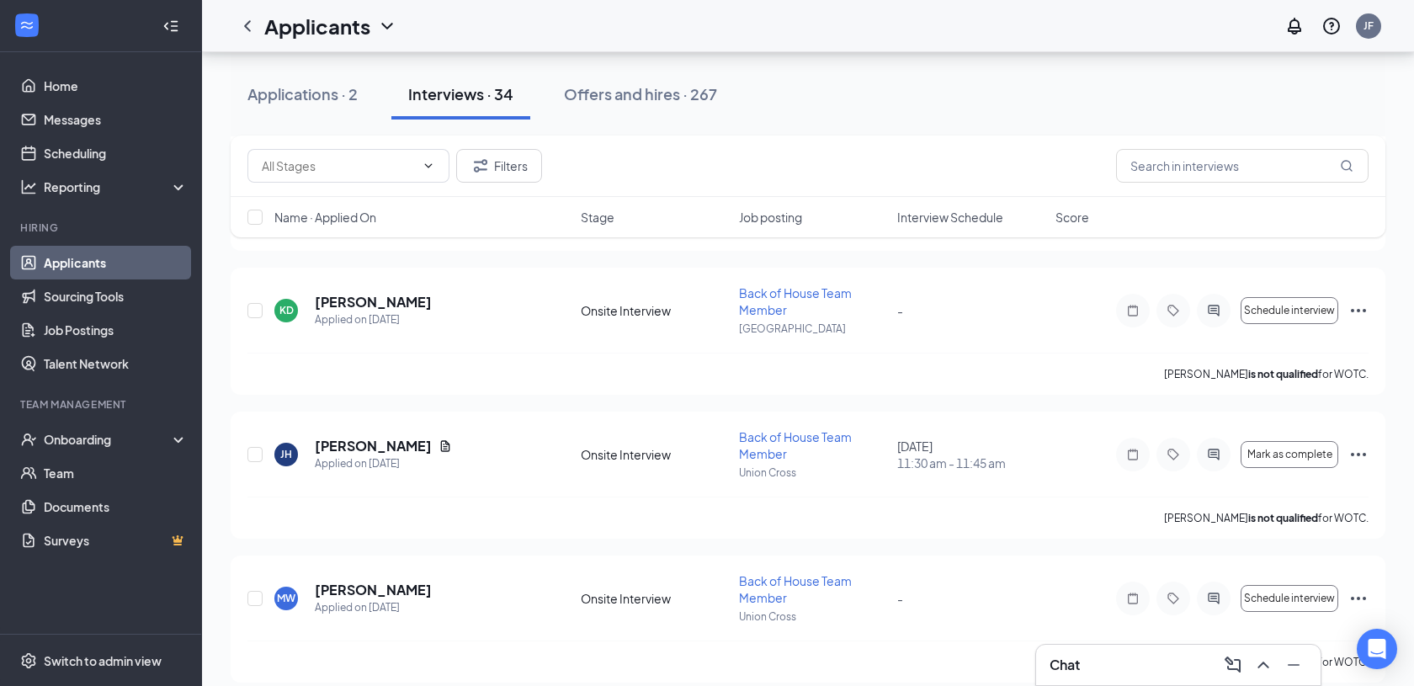
scroll to position [2474, 0]
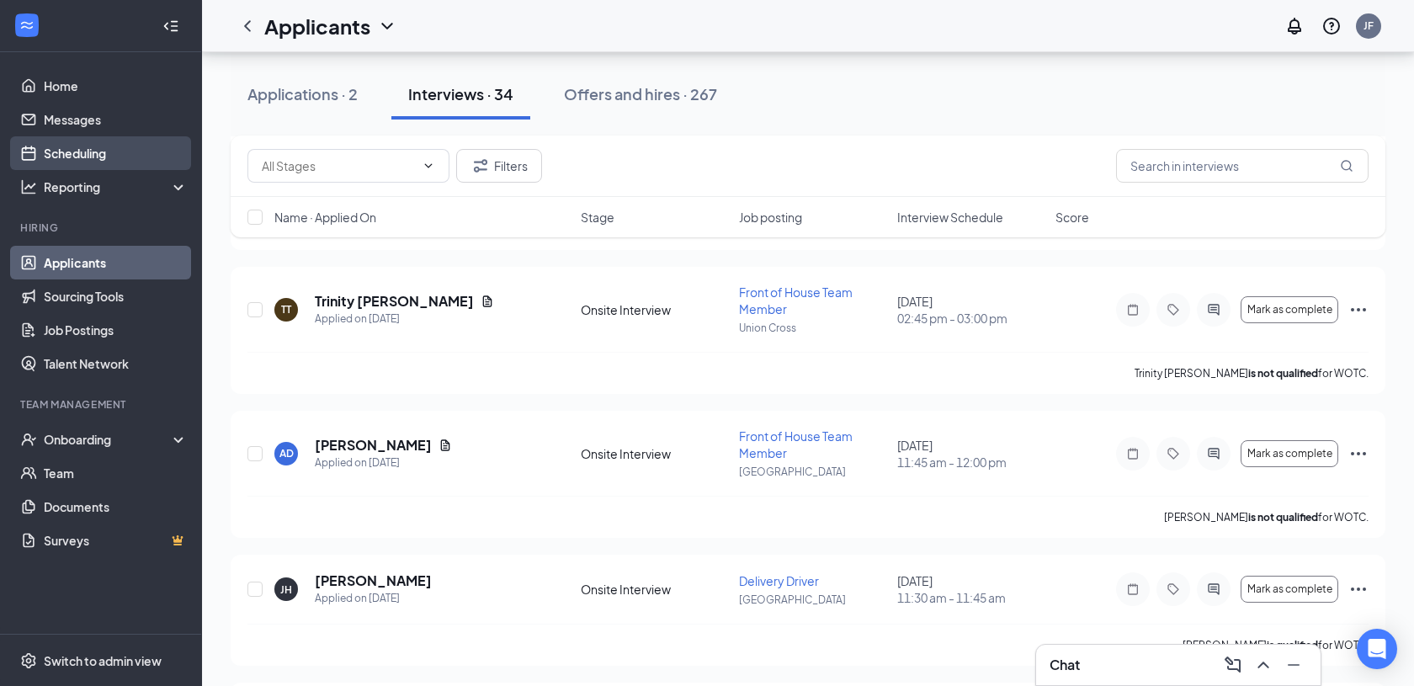
click at [131, 148] on link "Scheduling" at bounding box center [116, 153] width 144 height 34
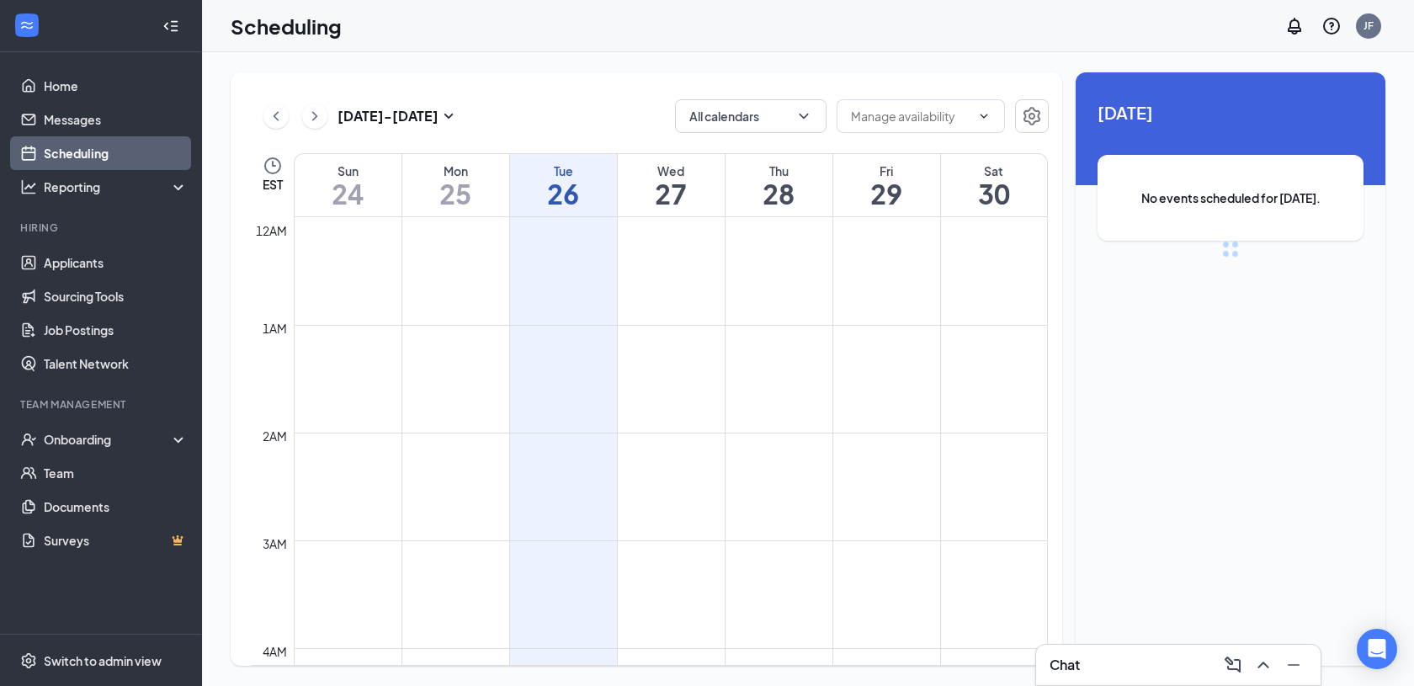
scroll to position [827, 0]
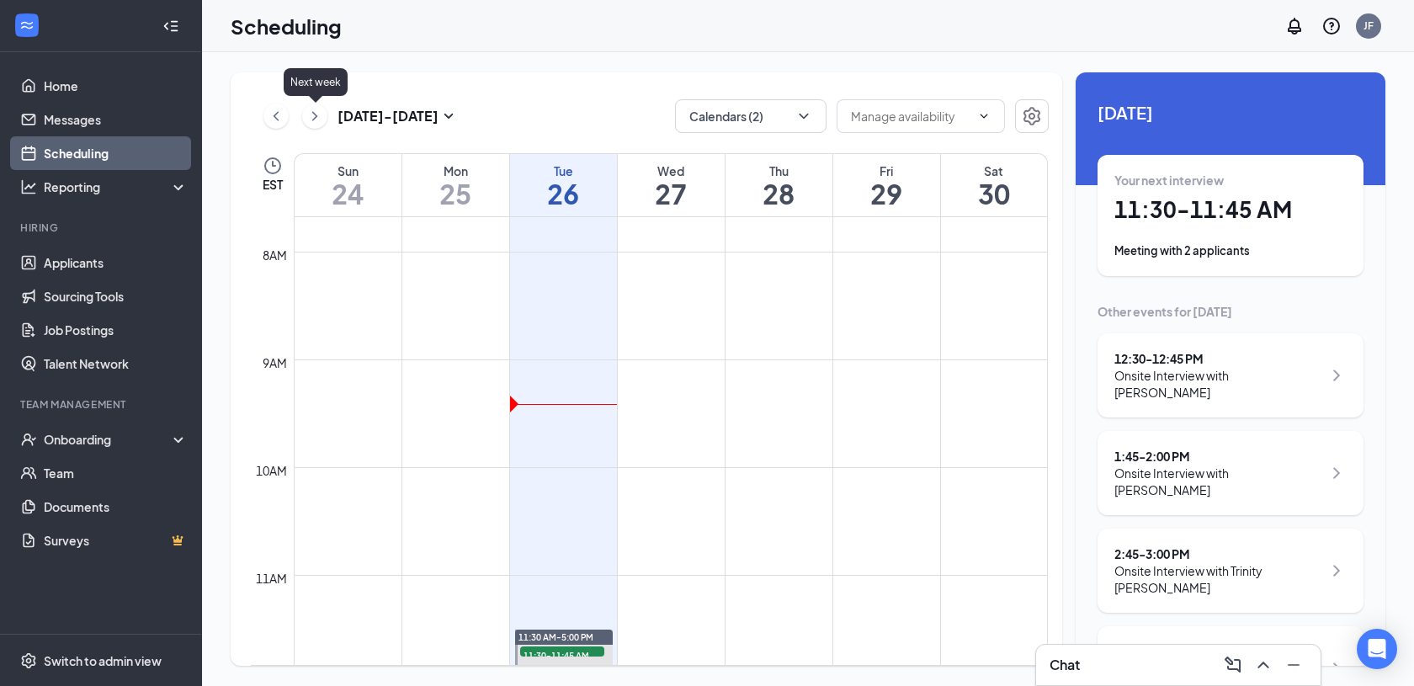
click at [316, 123] on icon "ChevronRight" at bounding box center [314, 116] width 17 height 20
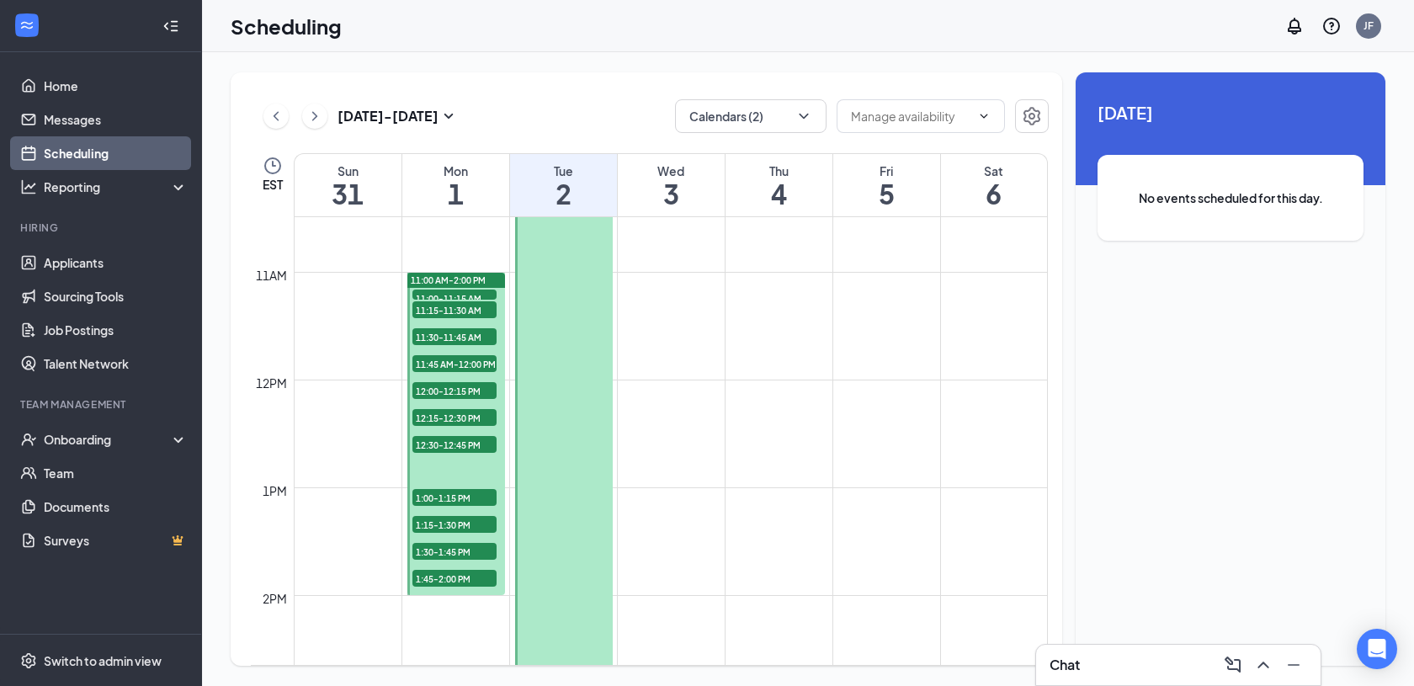
scroll to position [1136, 0]
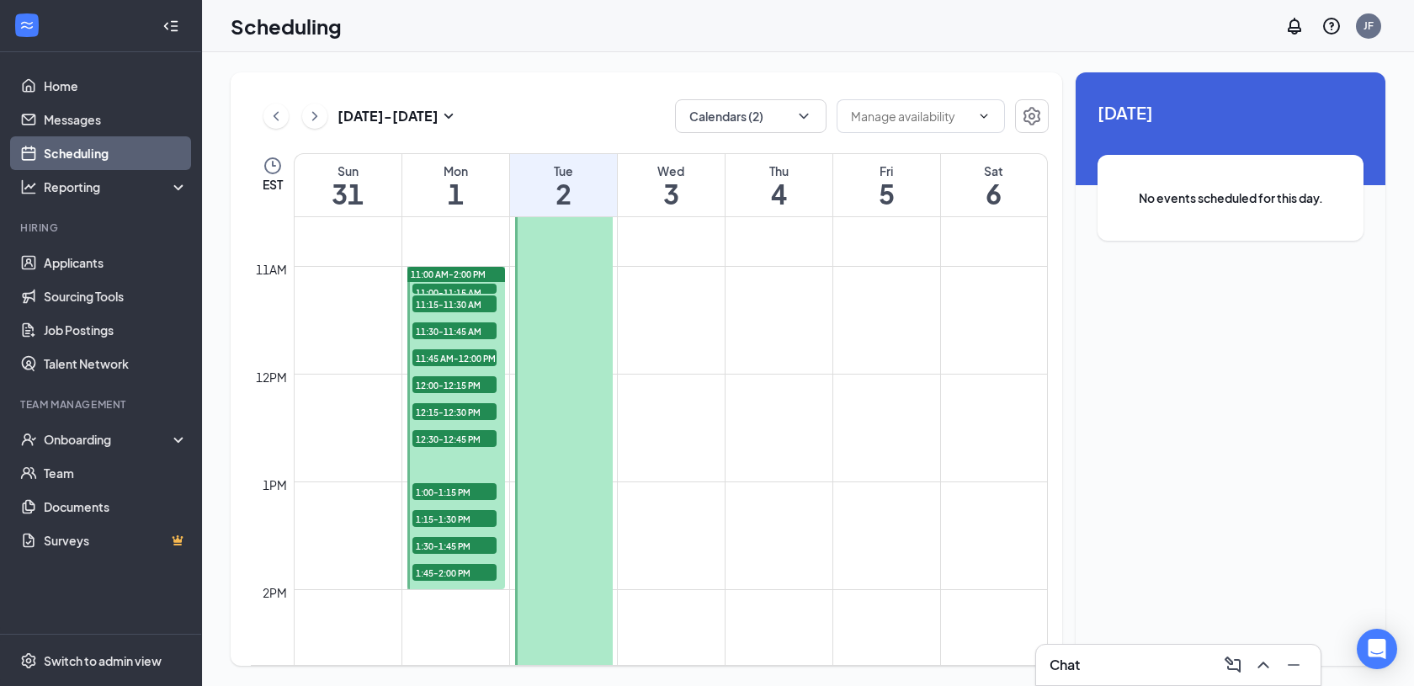
click at [438, 288] on span "11:00-11:15 AM" at bounding box center [454, 292] width 84 height 17
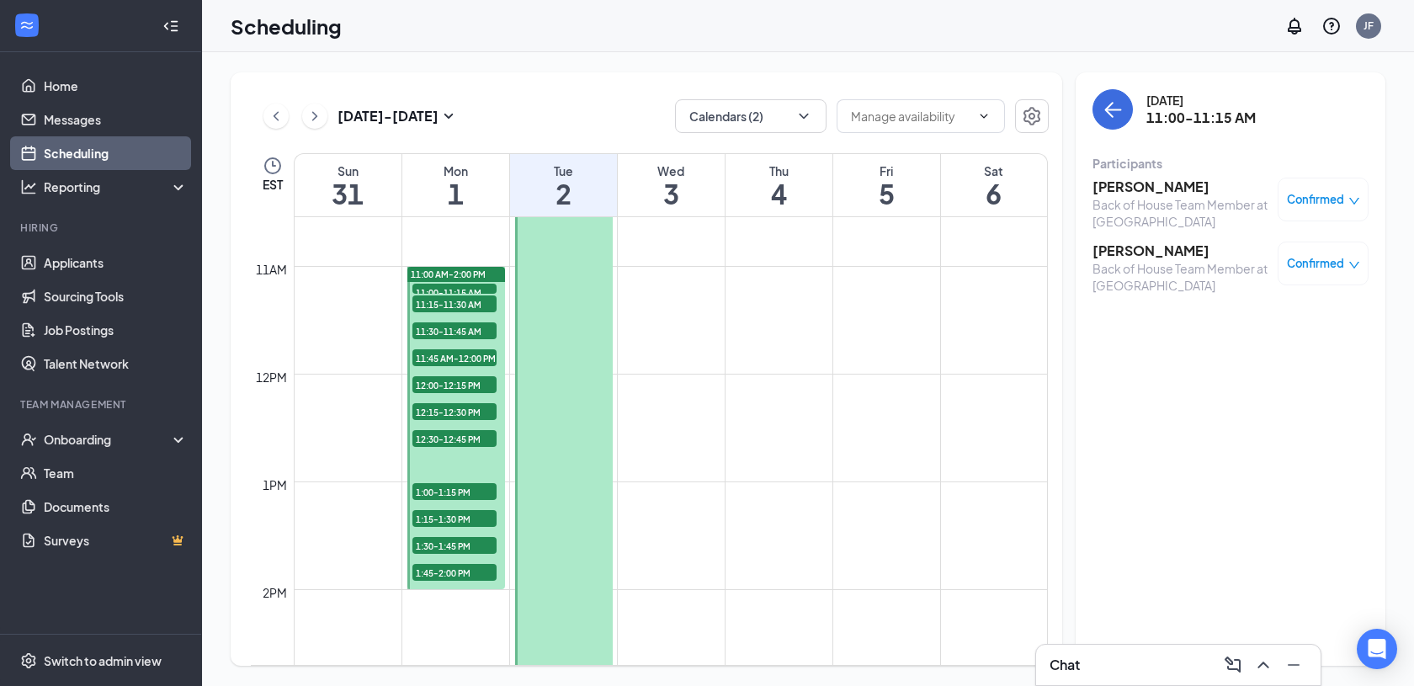
click at [443, 304] on span "11:15-11:30 AM" at bounding box center [454, 303] width 84 height 17
click at [448, 327] on span "11:30-11:45 AM" at bounding box center [454, 330] width 84 height 17
click at [450, 359] on span "11:45 AM-12:00 PM" at bounding box center [454, 357] width 84 height 17
click at [454, 388] on span "12:00-12:15 PM" at bounding box center [454, 384] width 84 height 17
click at [458, 407] on span "12:15-12:30 PM" at bounding box center [454, 411] width 84 height 17
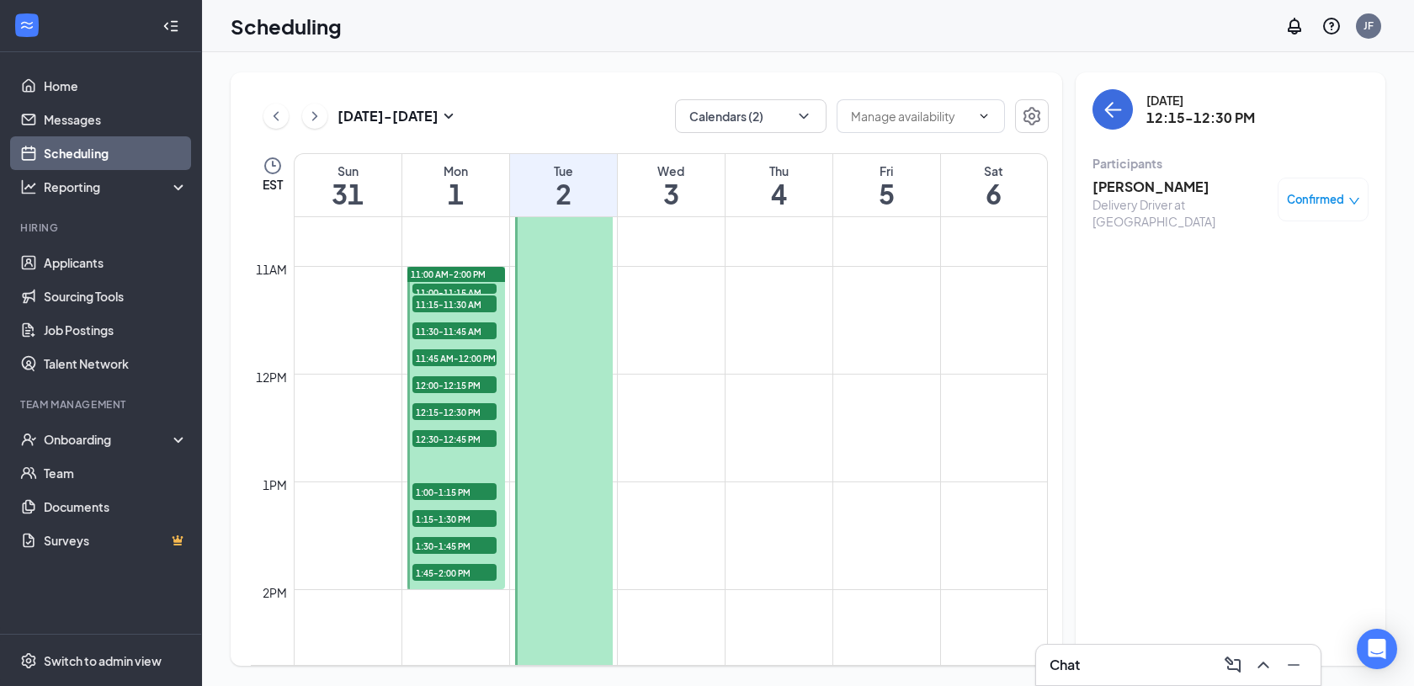
click at [458, 438] on span "12:30-12:45 PM" at bounding box center [454, 438] width 84 height 17
click at [449, 491] on span "1:00-1:15 PM" at bounding box center [454, 491] width 84 height 17
click at [456, 521] on span "1:15-1:30 PM" at bounding box center [454, 518] width 84 height 17
click at [454, 548] on span "1:30-1:45 PM" at bounding box center [454, 545] width 84 height 17
click at [454, 572] on span "1:45-2:00 PM" at bounding box center [454, 572] width 84 height 17
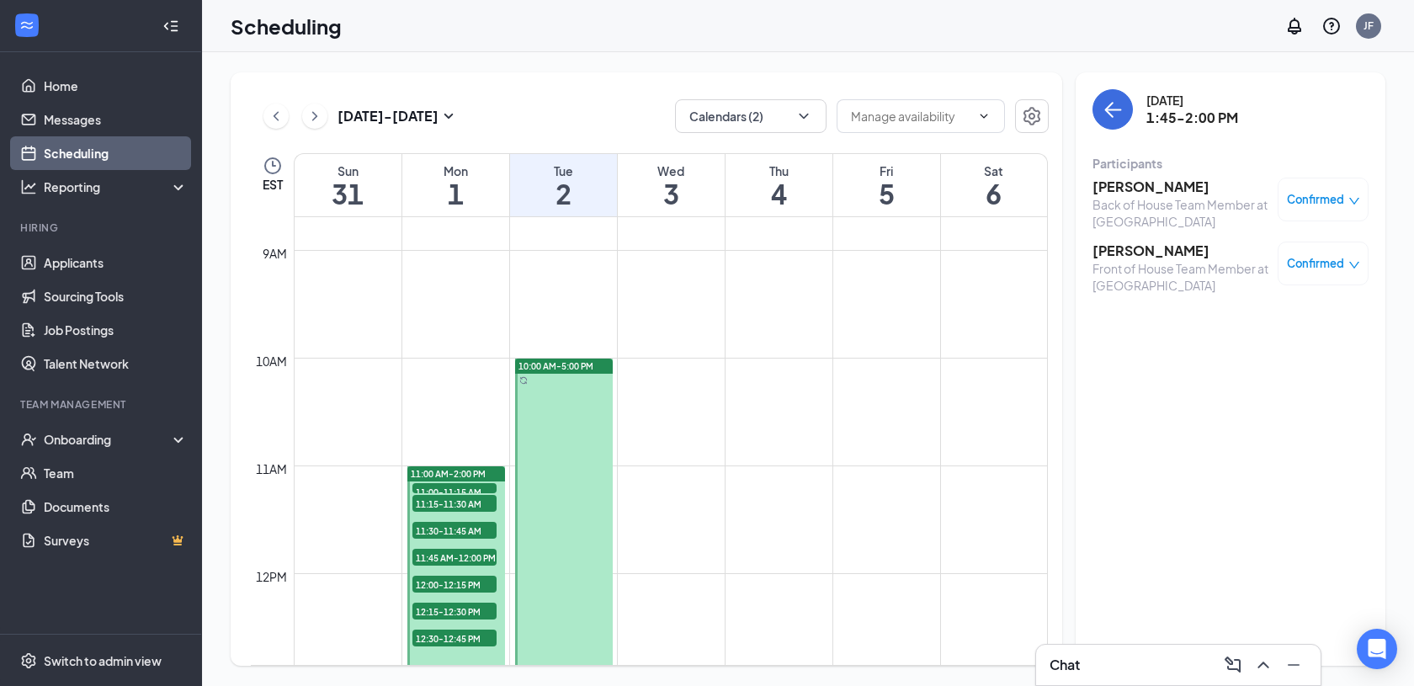
scroll to position [885, 0]
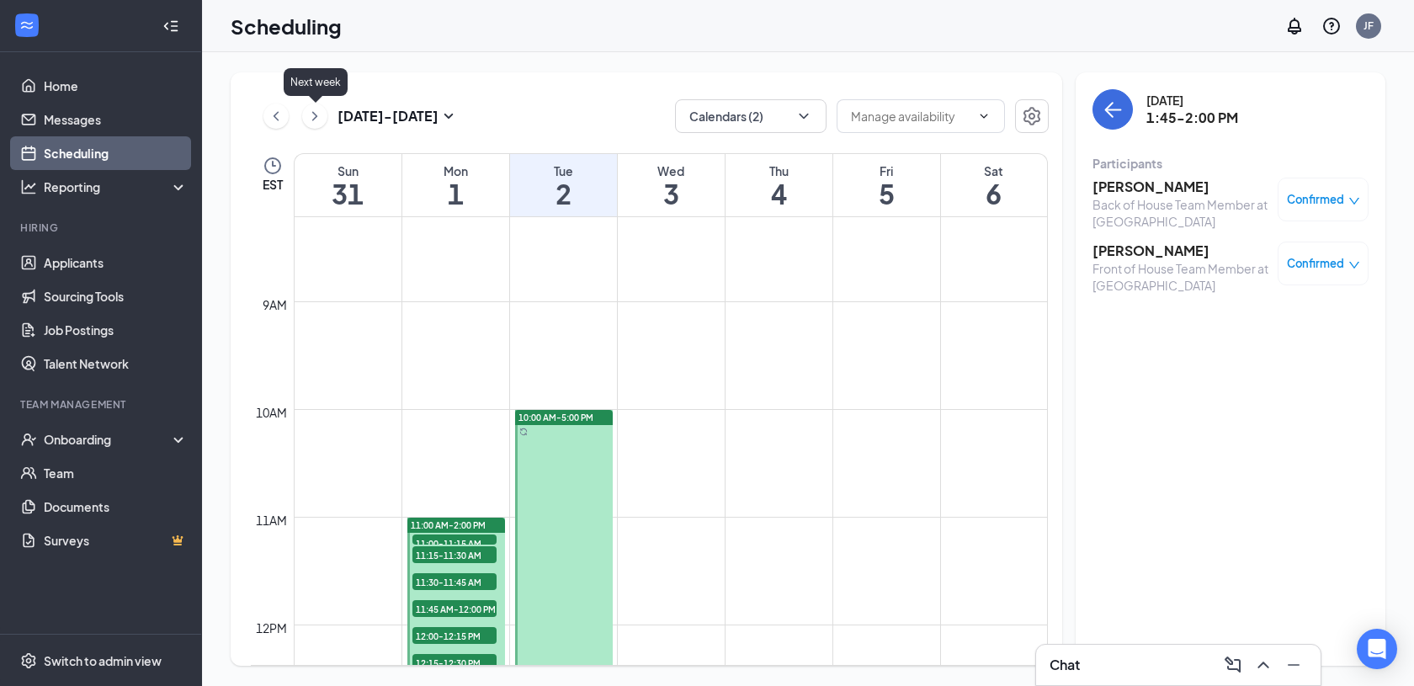
click at [322, 121] on icon "ChevronRight" at bounding box center [314, 116] width 17 height 20
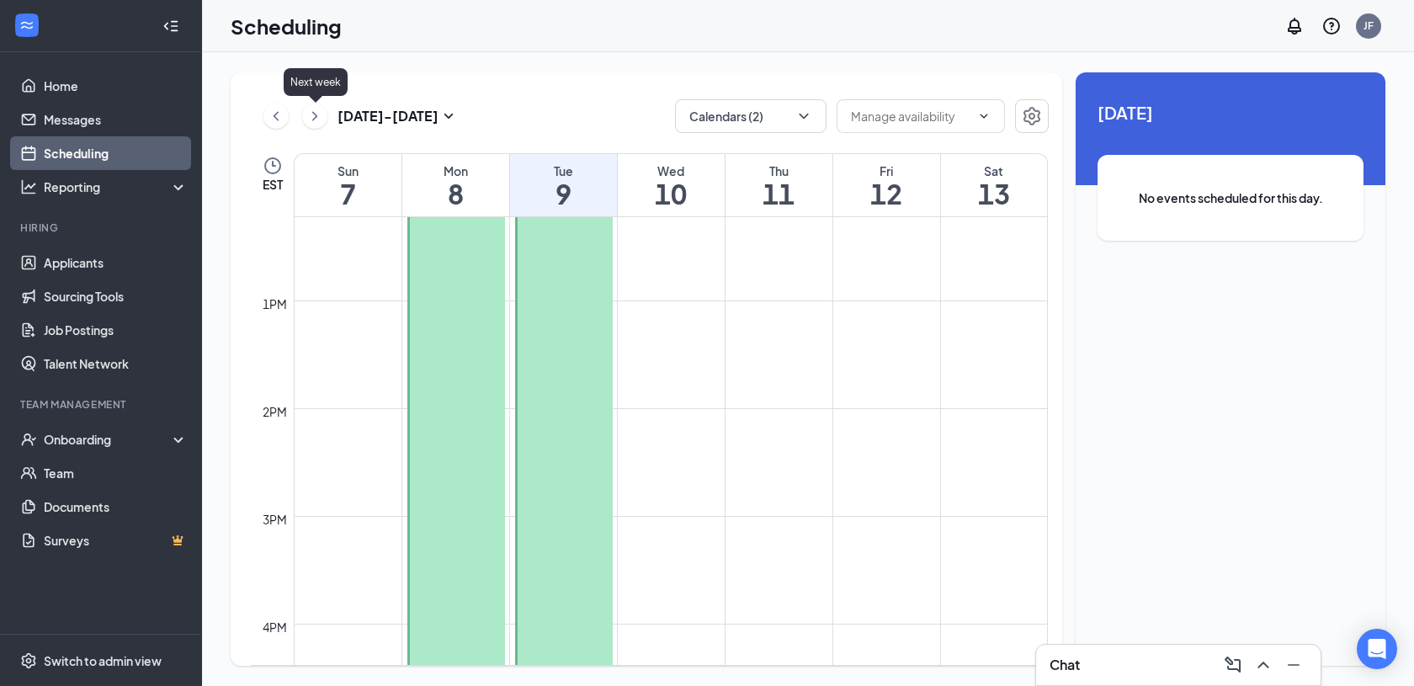
click at [316, 114] on icon "ChevronRight" at bounding box center [314, 115] width 5 height 9
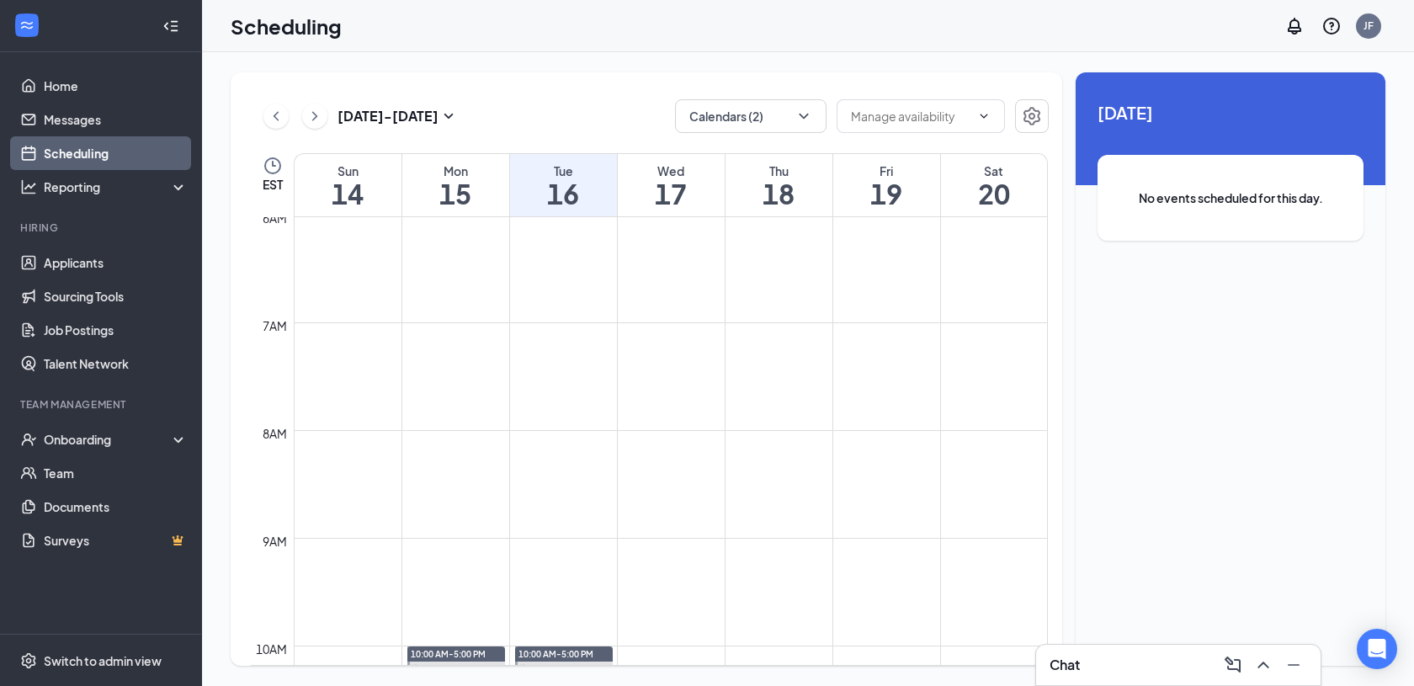
scroll to position [69, 0]
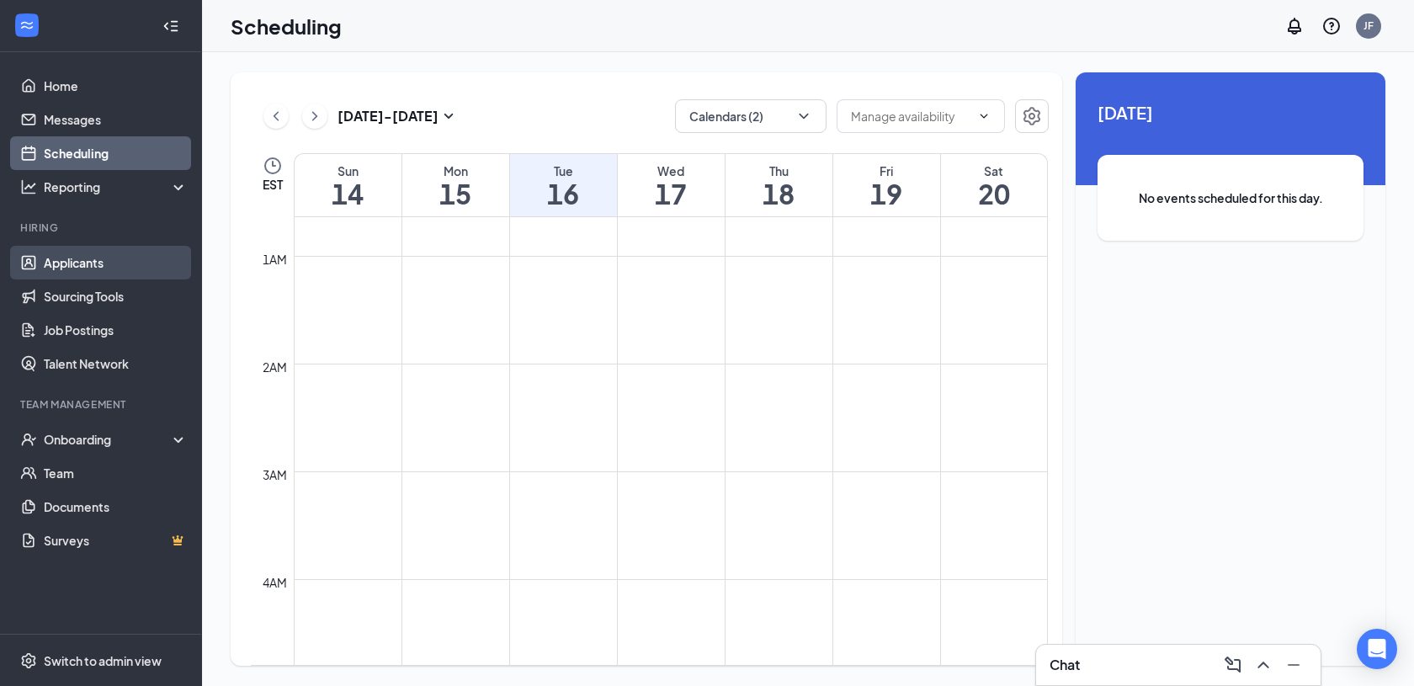
click at [127, 265] on link "Applicants" at bounding box center [116, 263] width 144 height 34
